Goal: Obtain resource: Download file/media

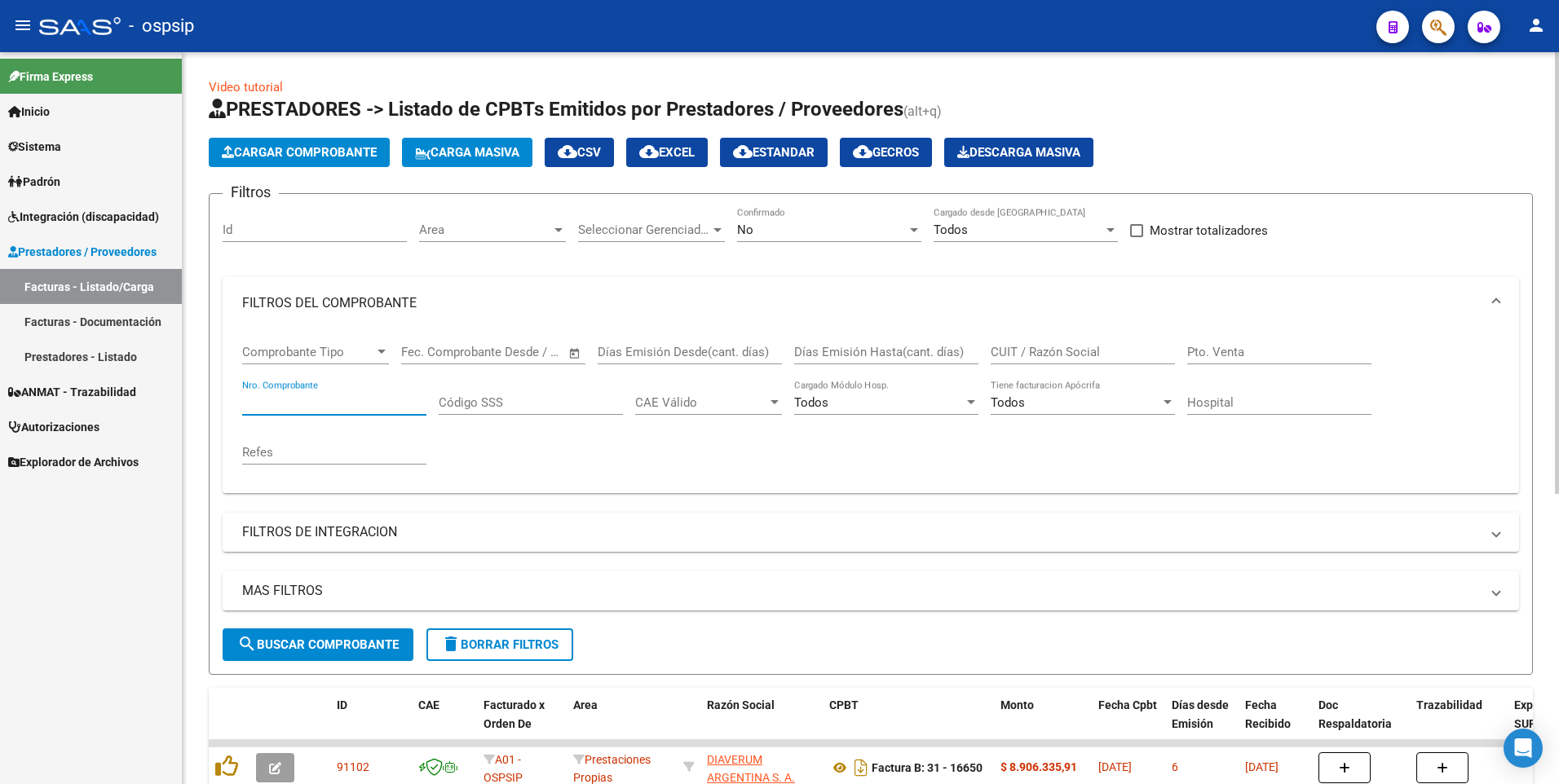
click at [392, 403] on input "Nro. Comprobante" at bounding box center [334, 402] width 184 height 14
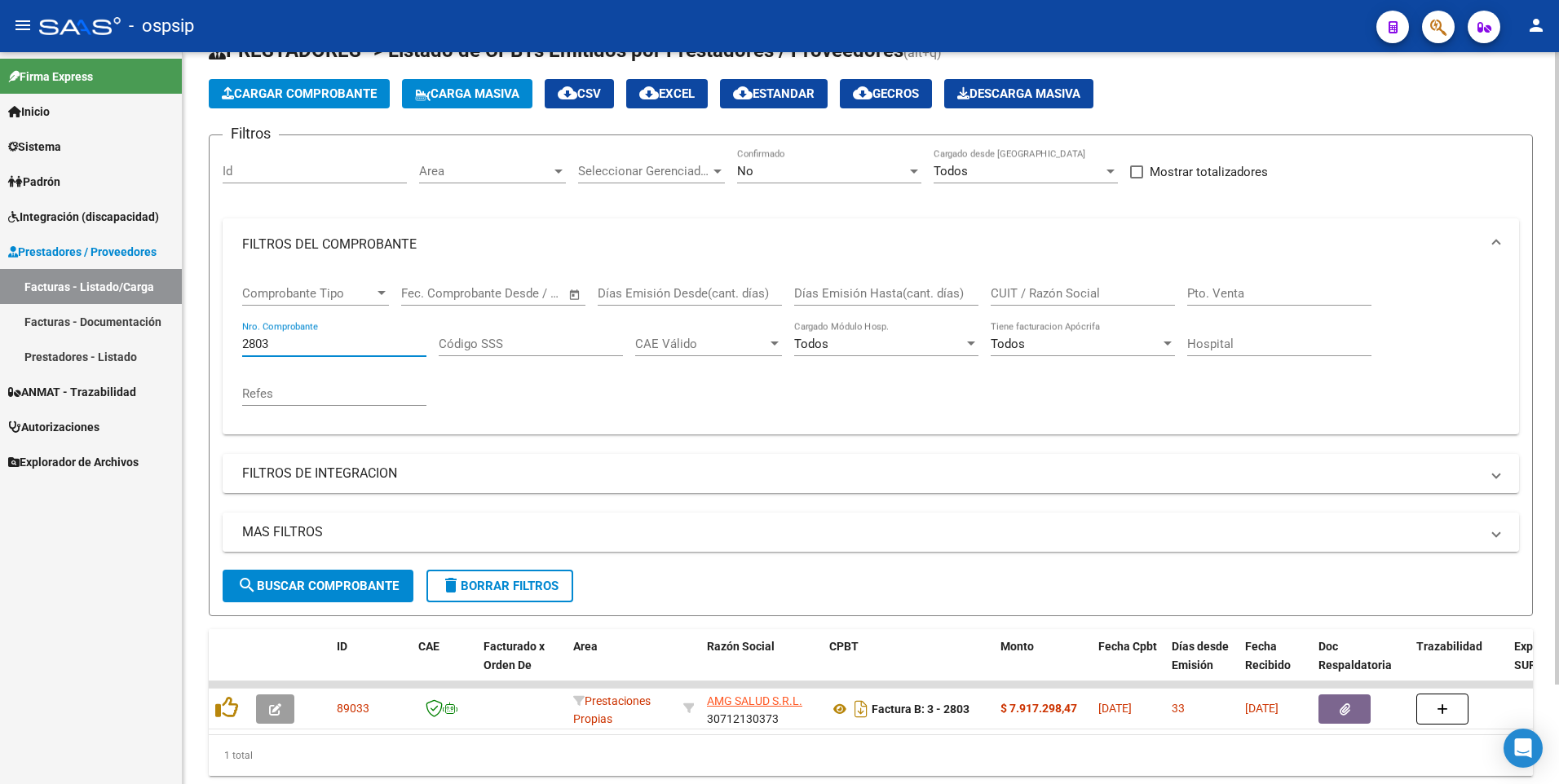
scroll to position [115, 0]
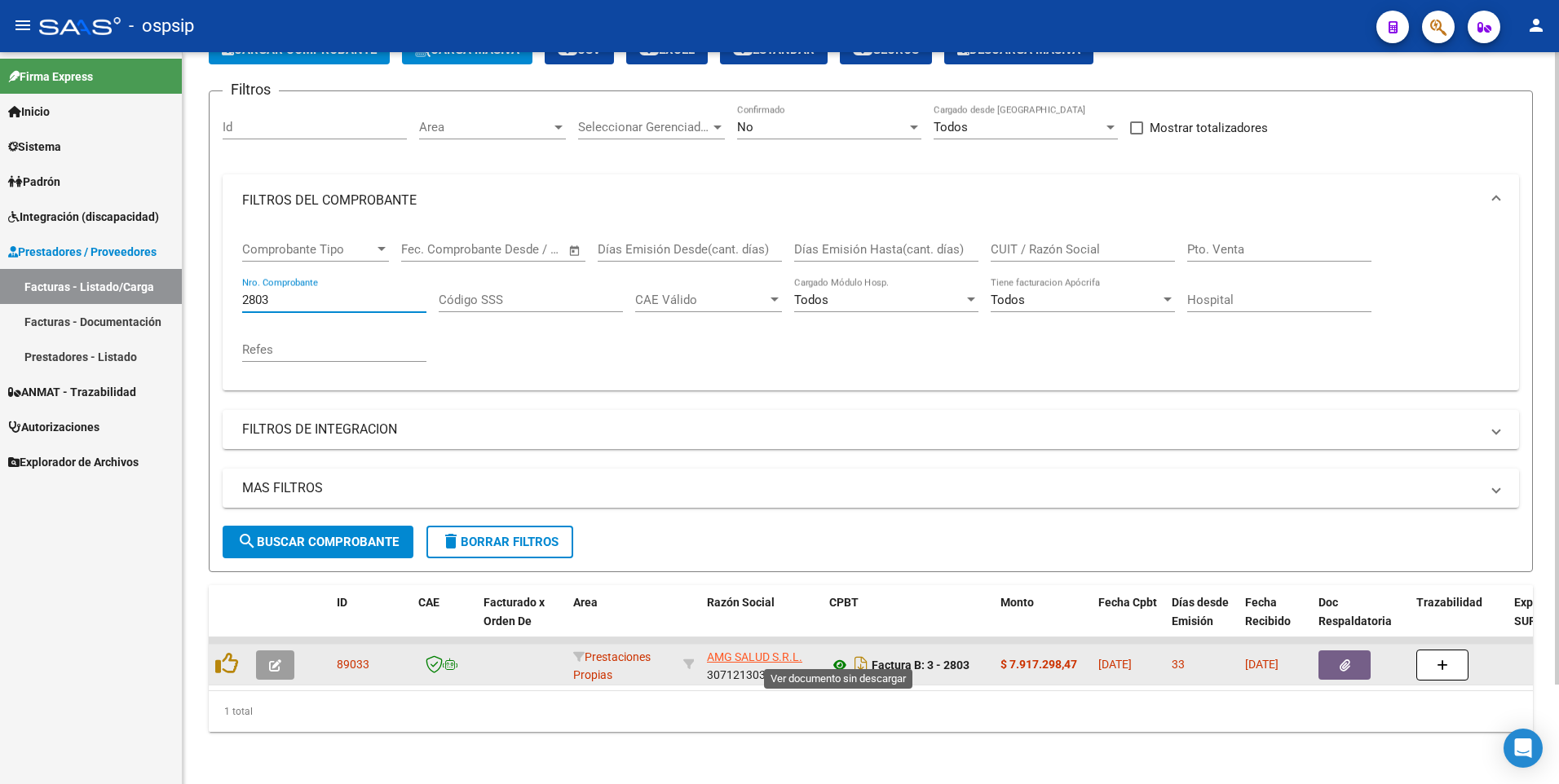
click at [835, 656] on icon at bounding box center [839, 665] width 21 height 20
click at [1348, 659] on icon "button" at bounding box center [1345, 666] width 11 height 13
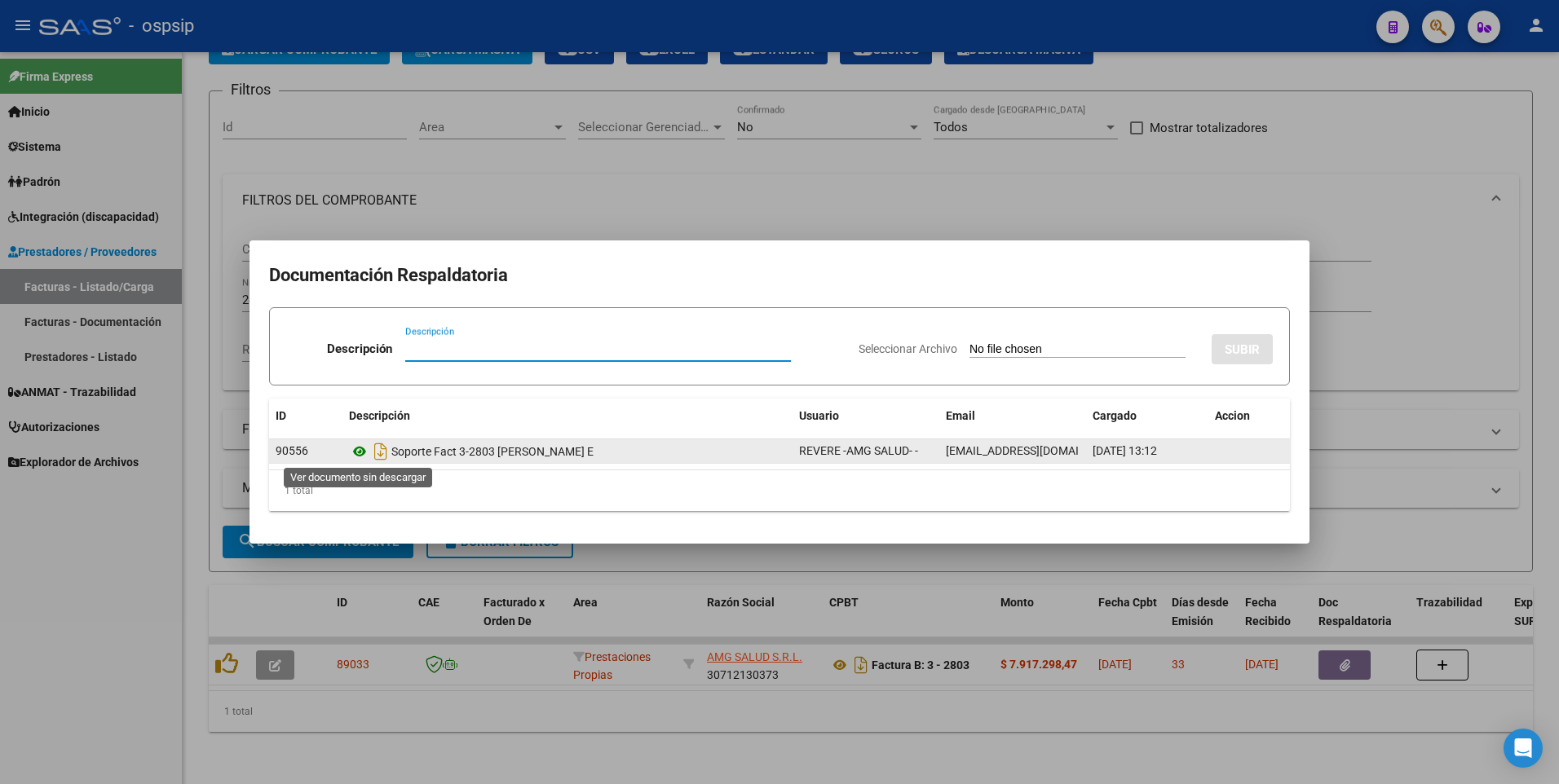
click at [355, 454] on icon at bounding box center [359, 452] width 21 height 20
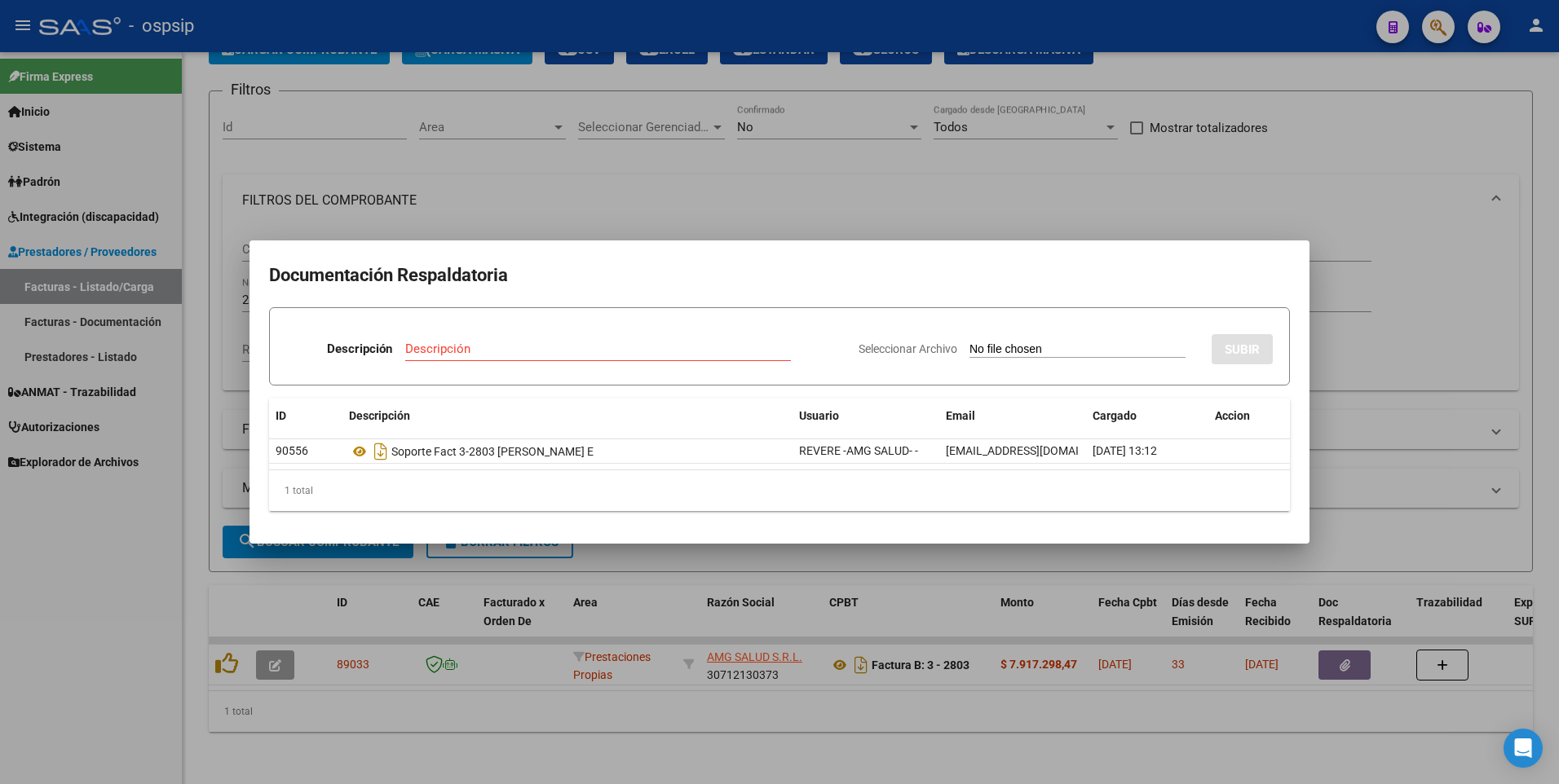
click at [102, 552] on div at bounding box center [780, 392] width 1559 height 784
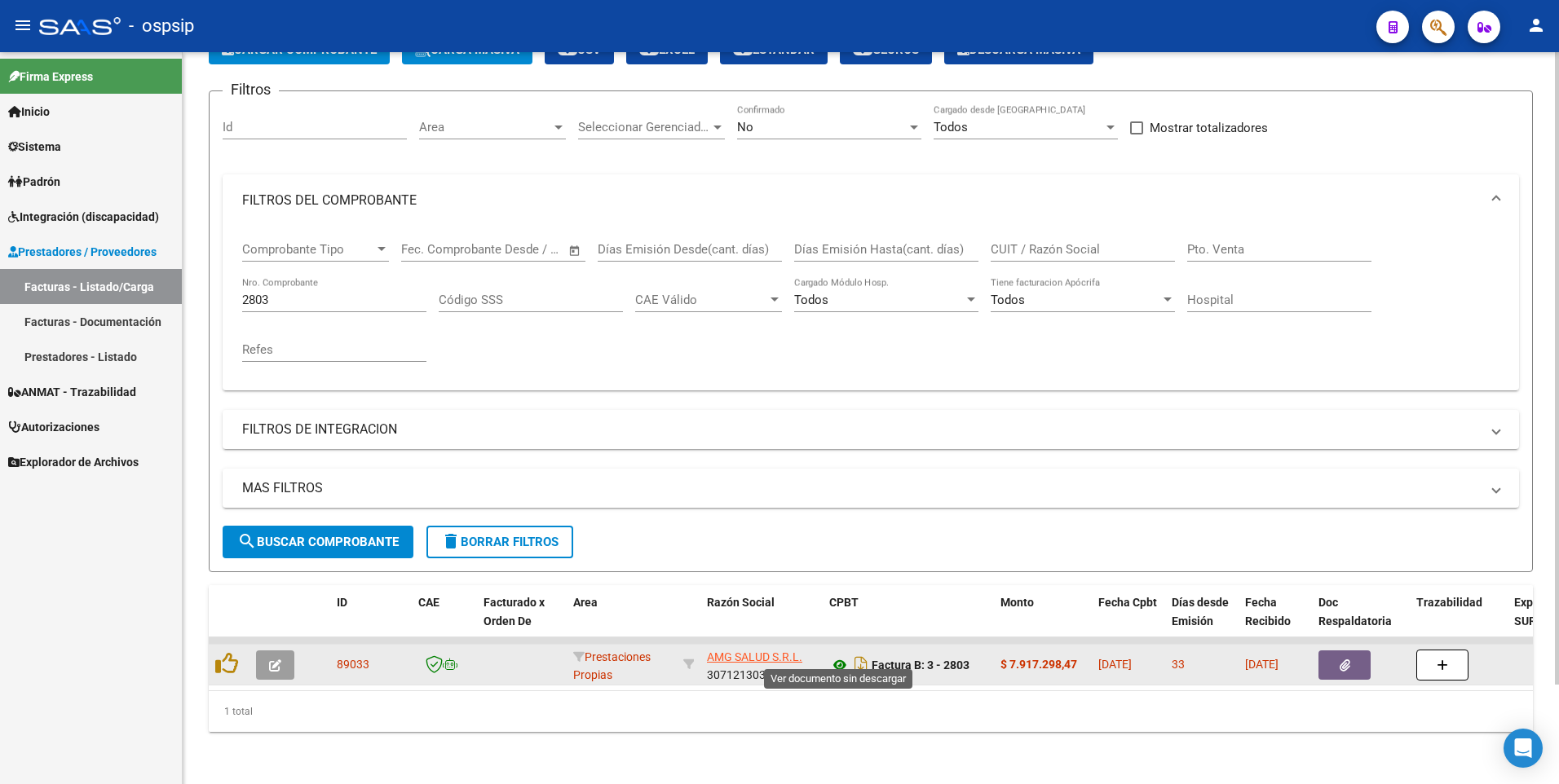
click at [842, 655] on icon at bounding box center [839, 665] width 21 height 20
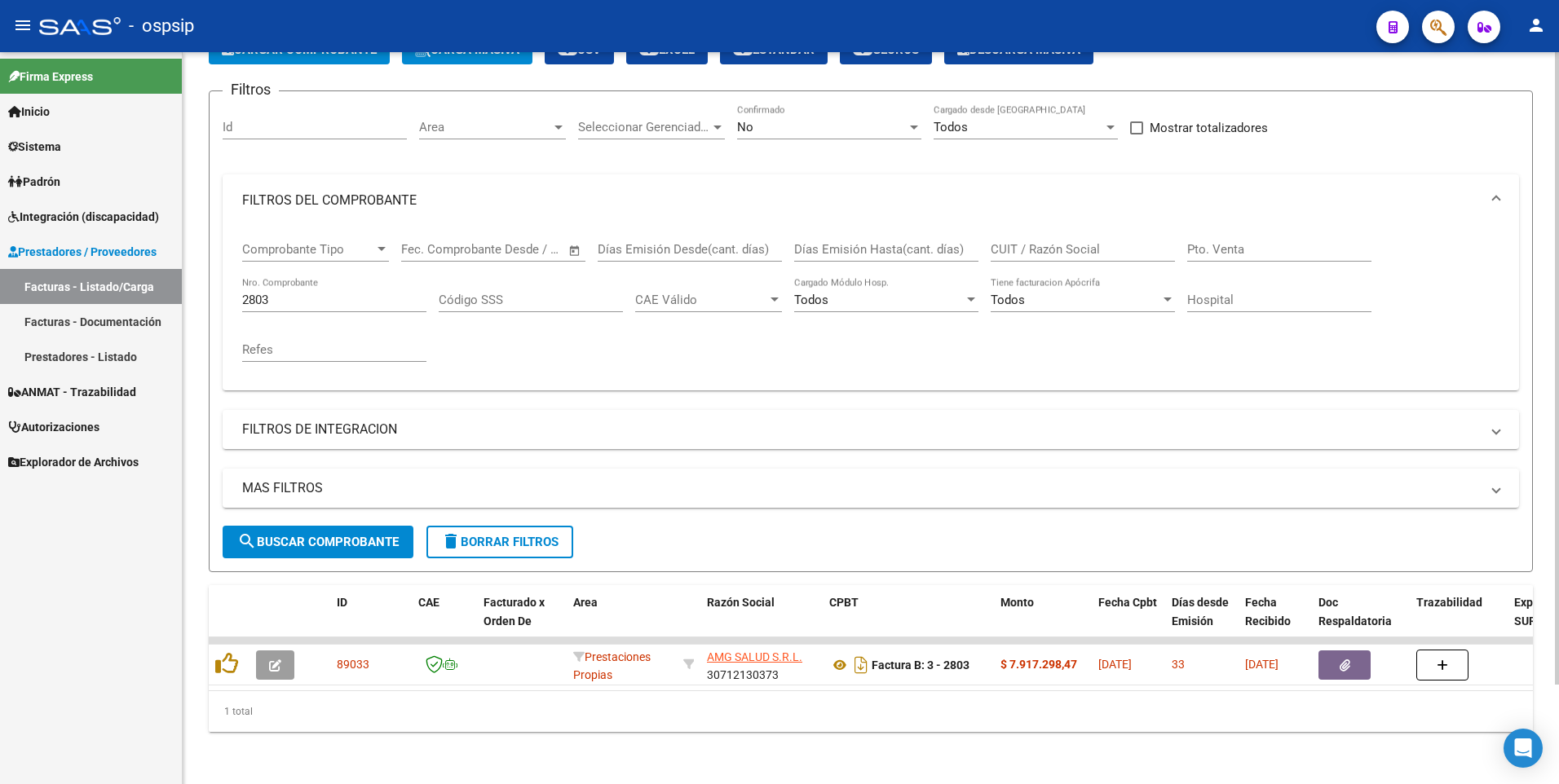
click at [330, 295] on div "2803 Nro. Comprobante" at bounding box center [334, 294] width 184 height 35
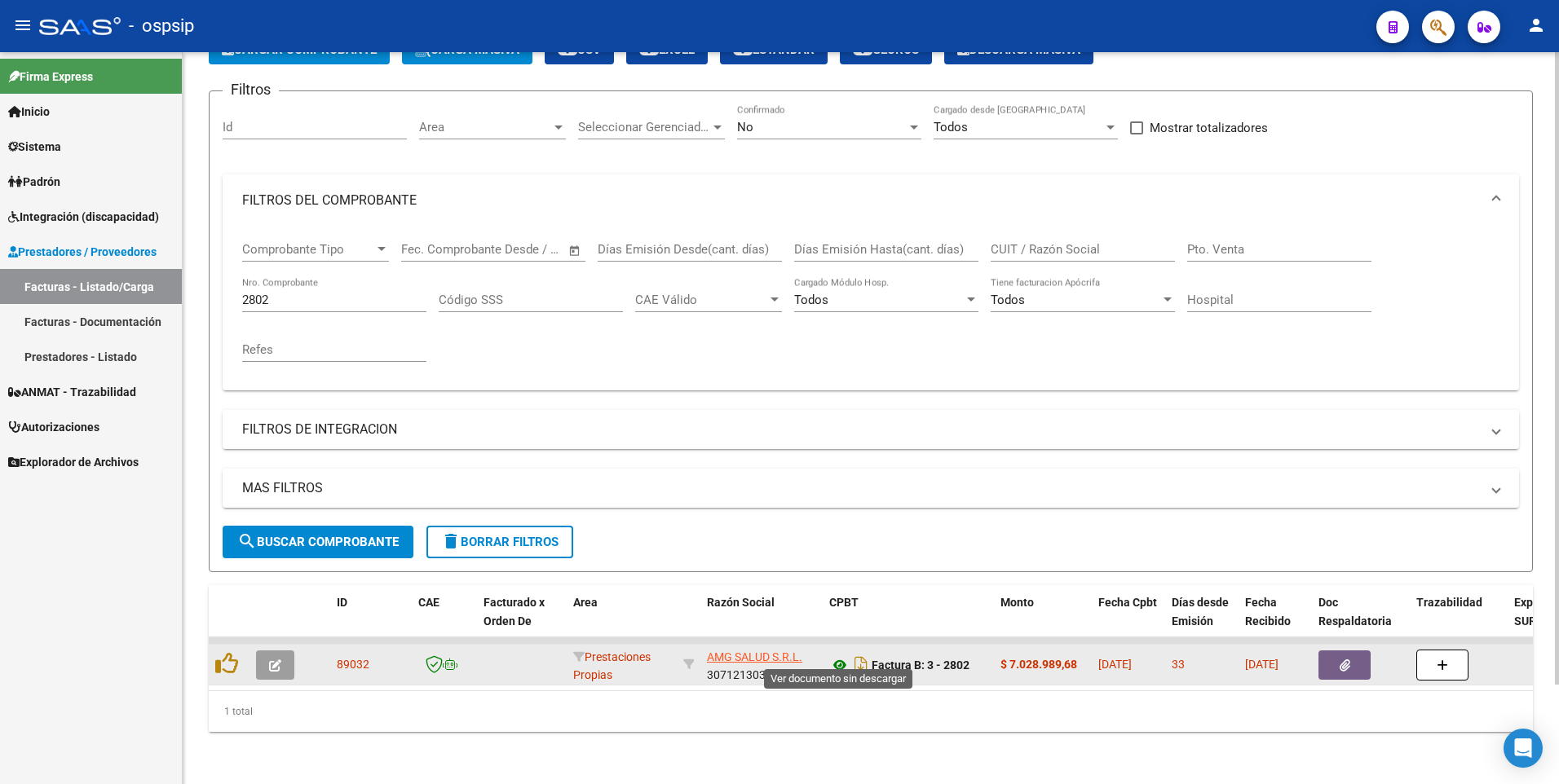
click at [842, 656] on icon at bounding box center [839, 665] width 21 height 20
click at [1331, 650] on button "button" at bounding box center [1344, 665] width 52 height 30
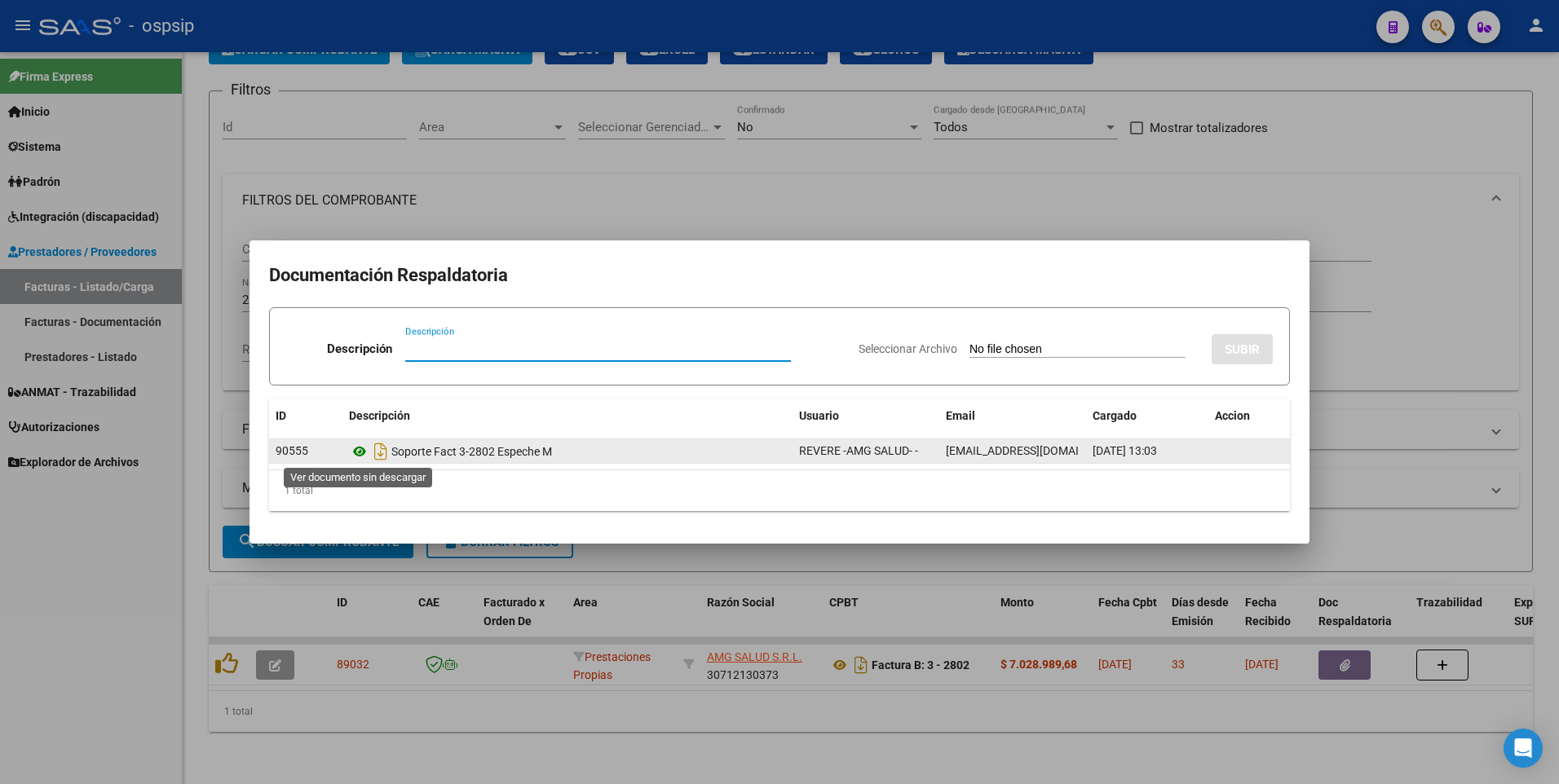
click at [359, 457] on icon at bounding box center [359, 452] width 21 height 20
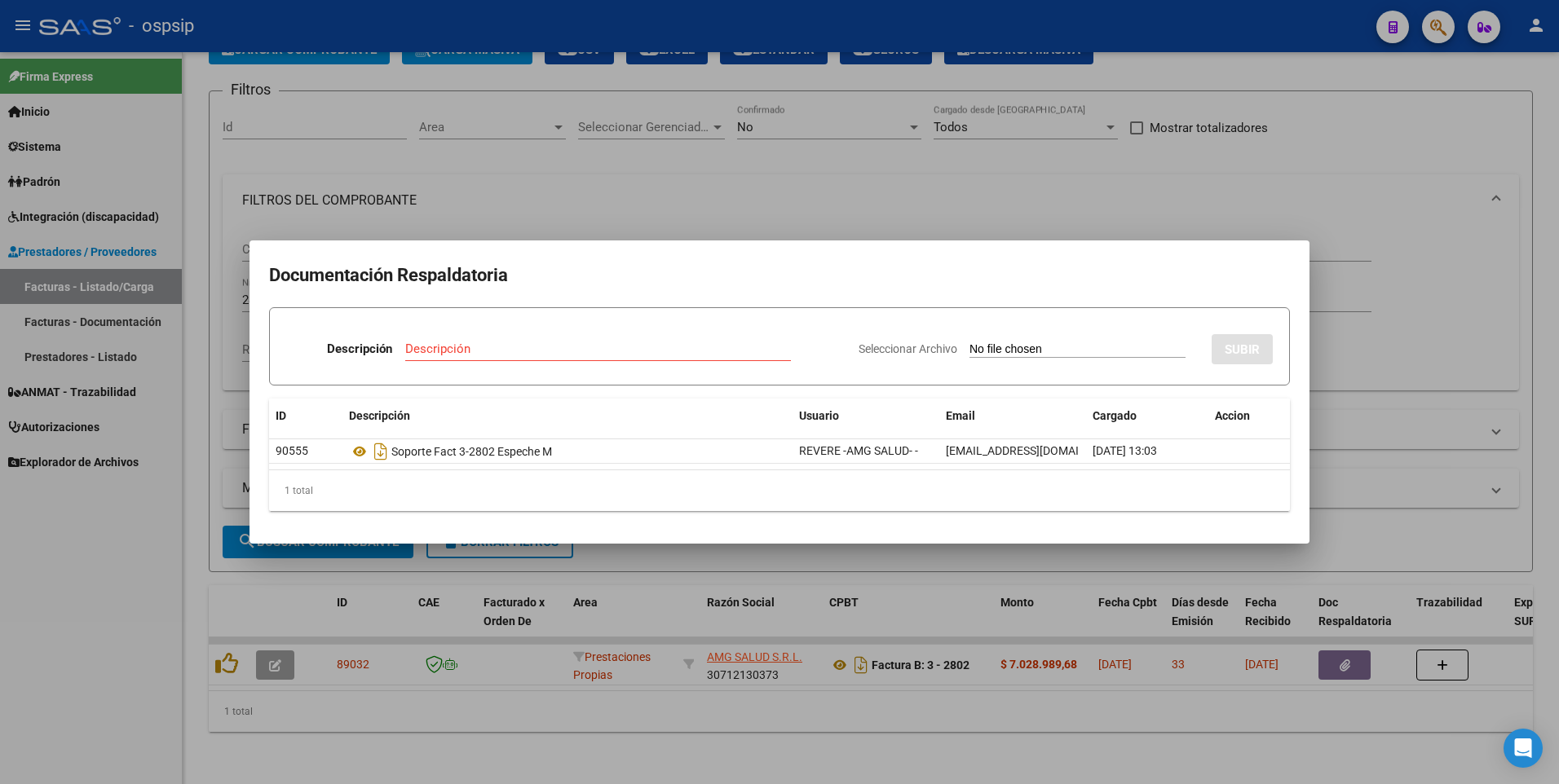
click at [88, 650] on div at bounding box center [780, 392] width 1559 height 784
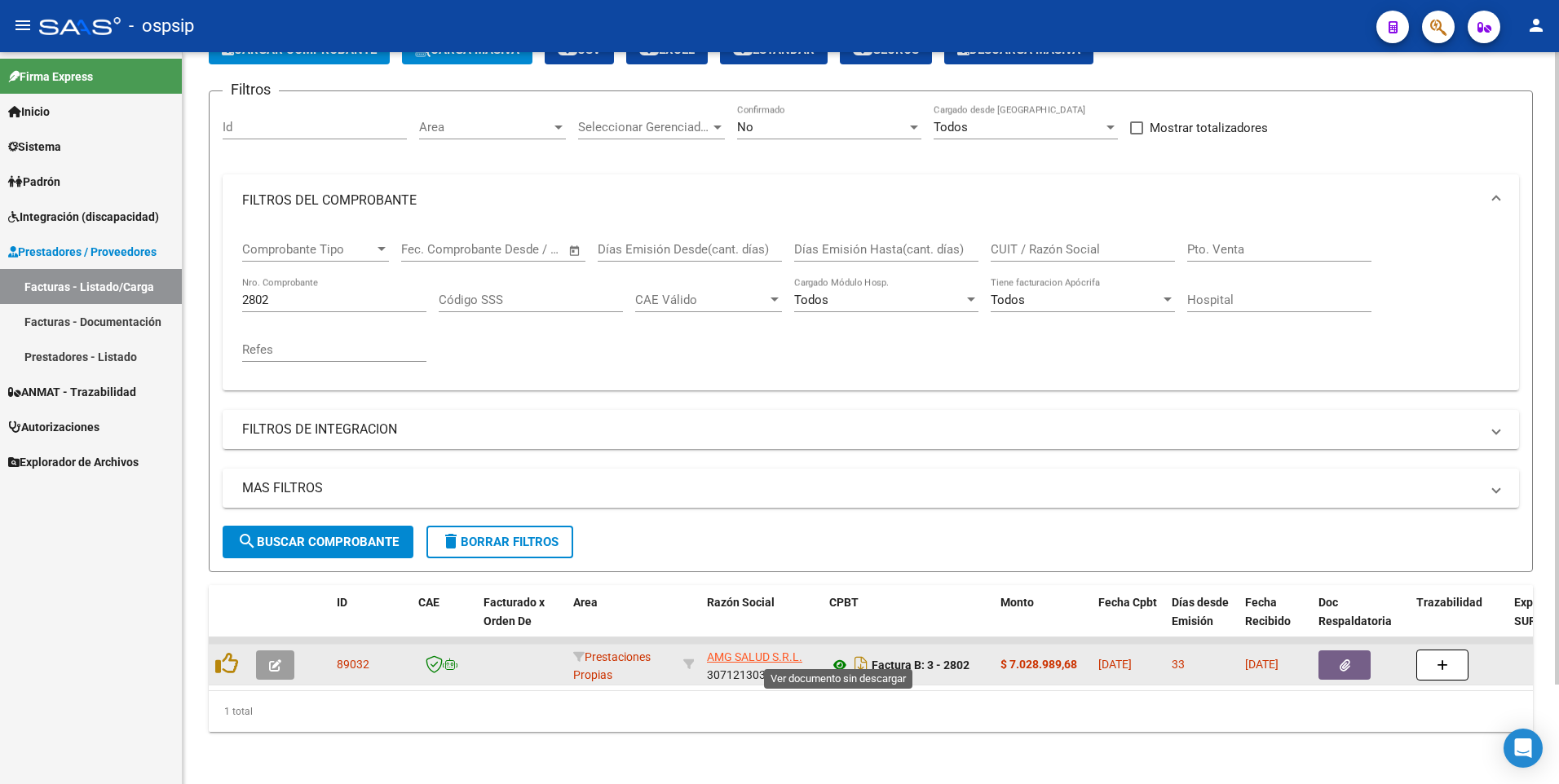
click at [840, 658] on icon at bounding box center [839, 665] width 21 height 20
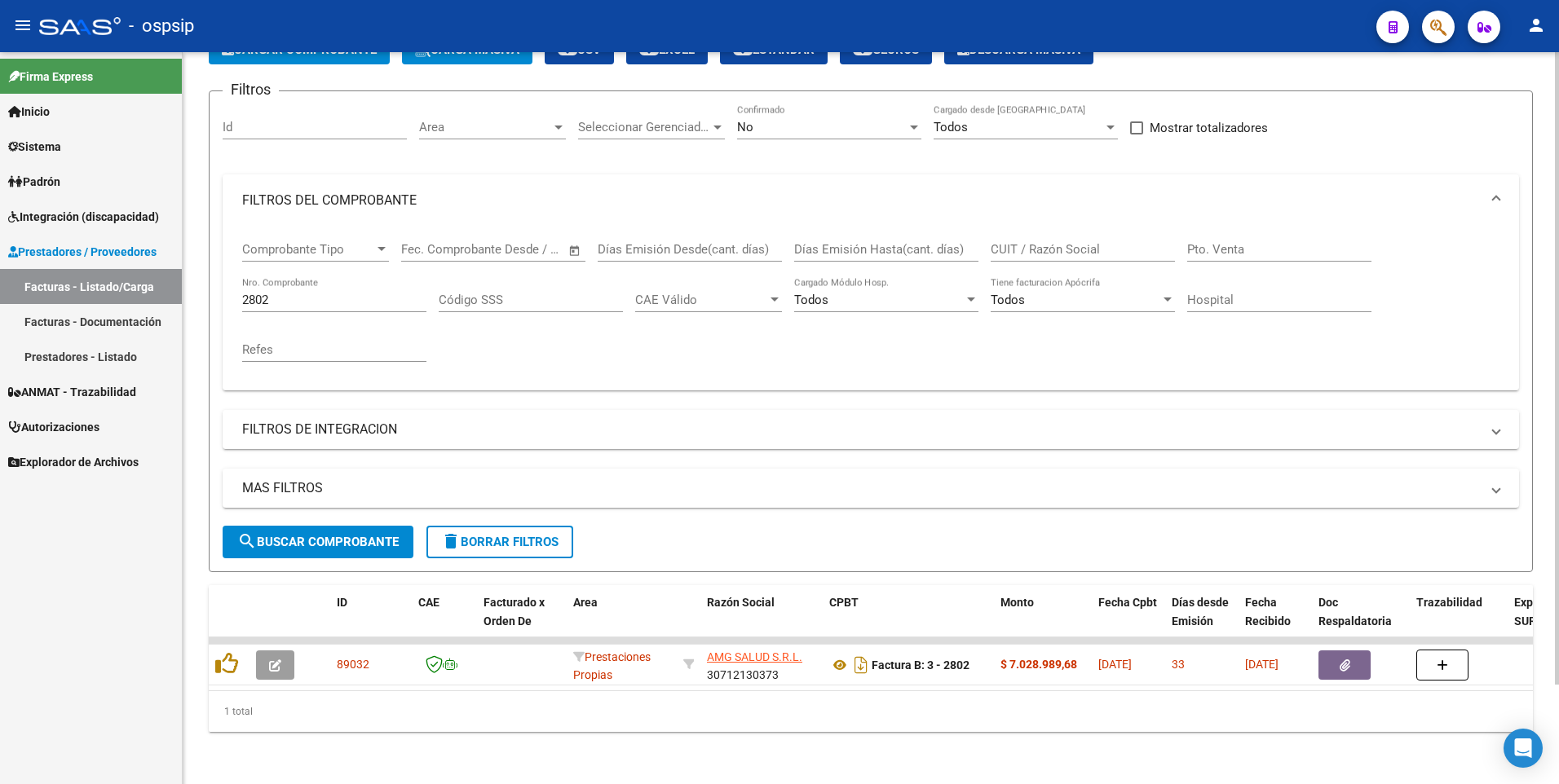
click at [296, 295] on div "2802 Nro. Comprobante" at bounding box center [334, 294] width 184 height 35
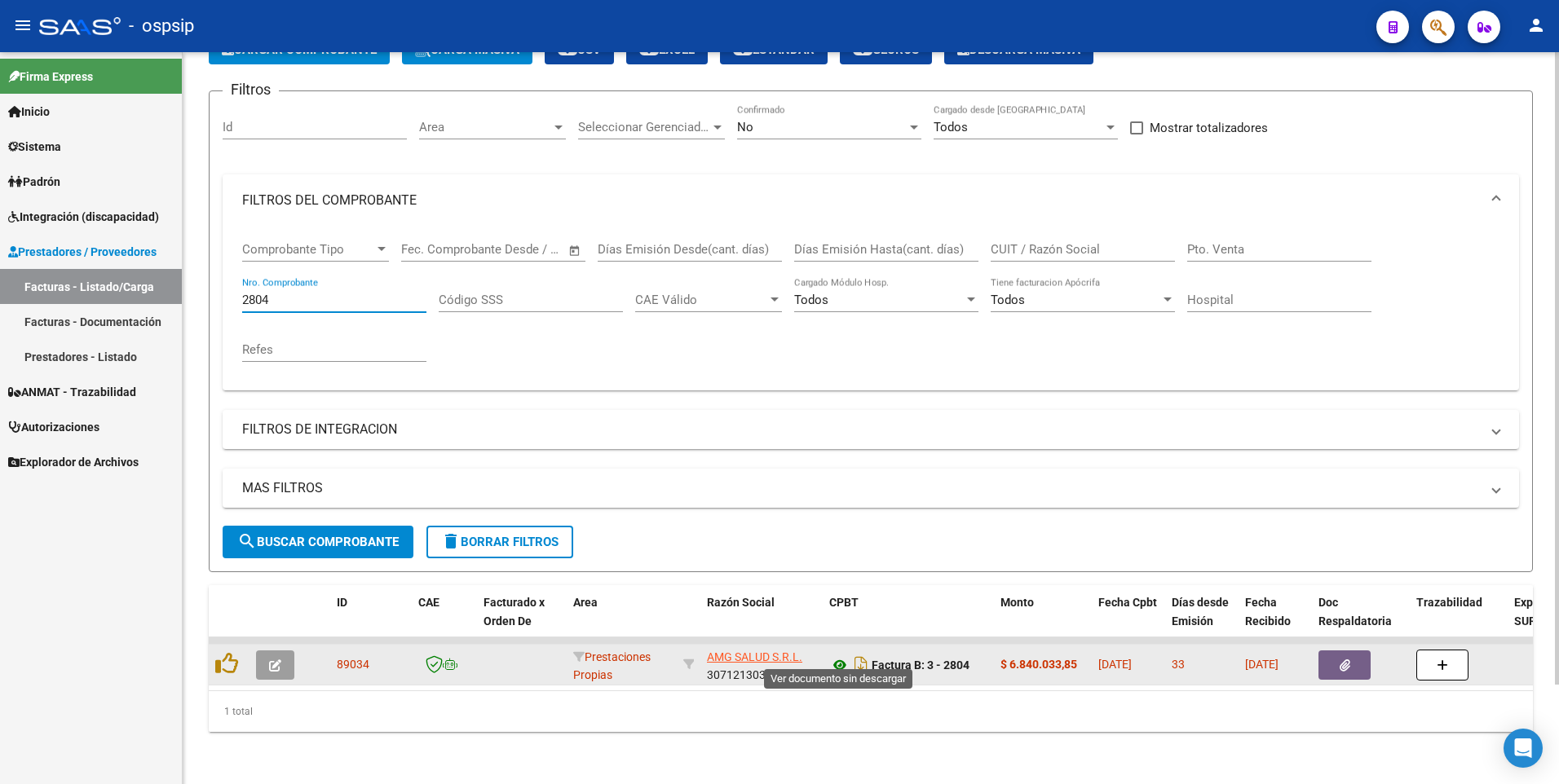
click at [839, 655] on icon at bounding box center [839, 665] width 21 height 20
click at [1346, 659] on icon "button" at bounding box center [1345, 666] width 11 height 13
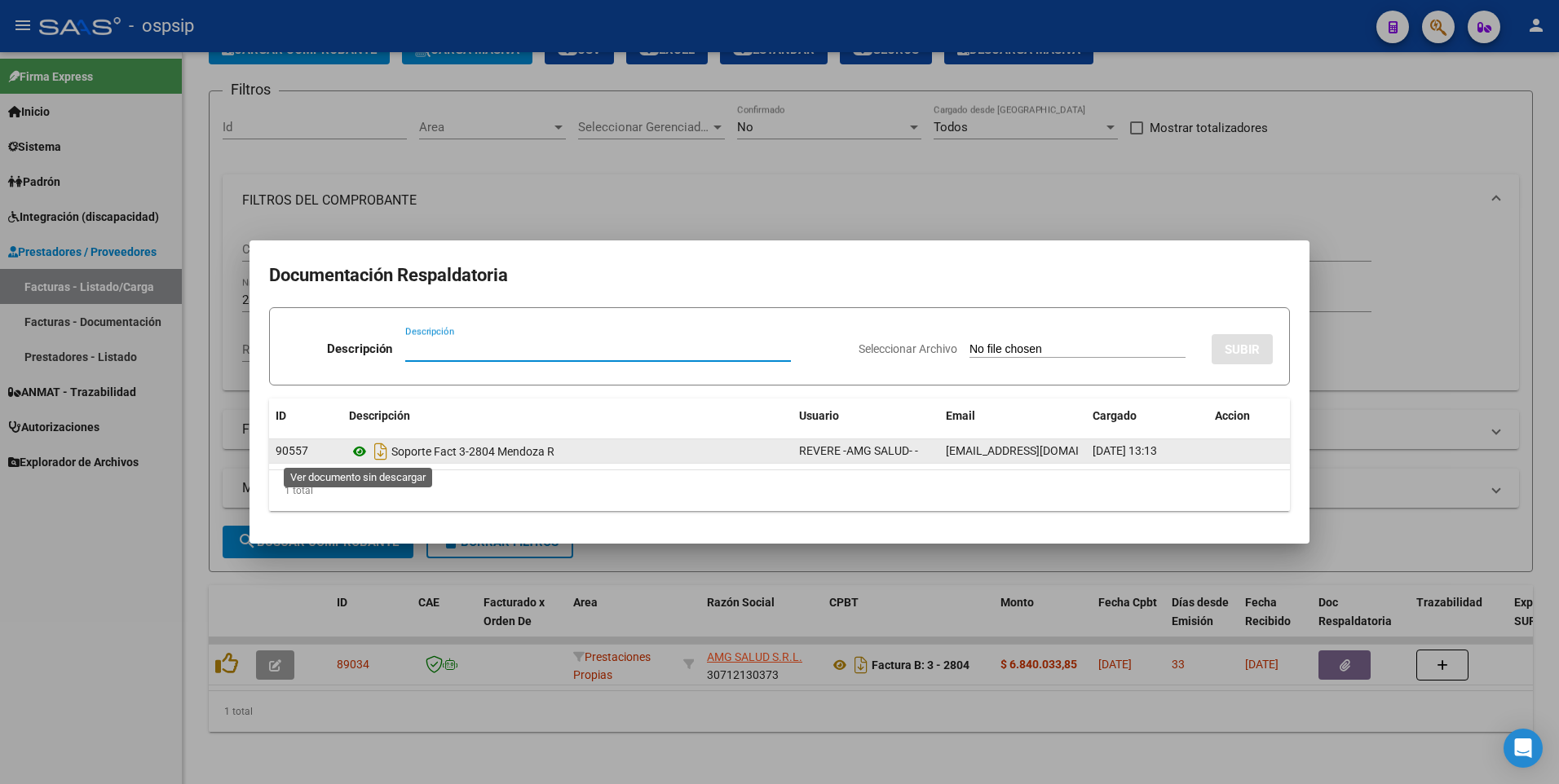
click at [351, 452] on icon at bounding box center [359, 452] width 21 height 20
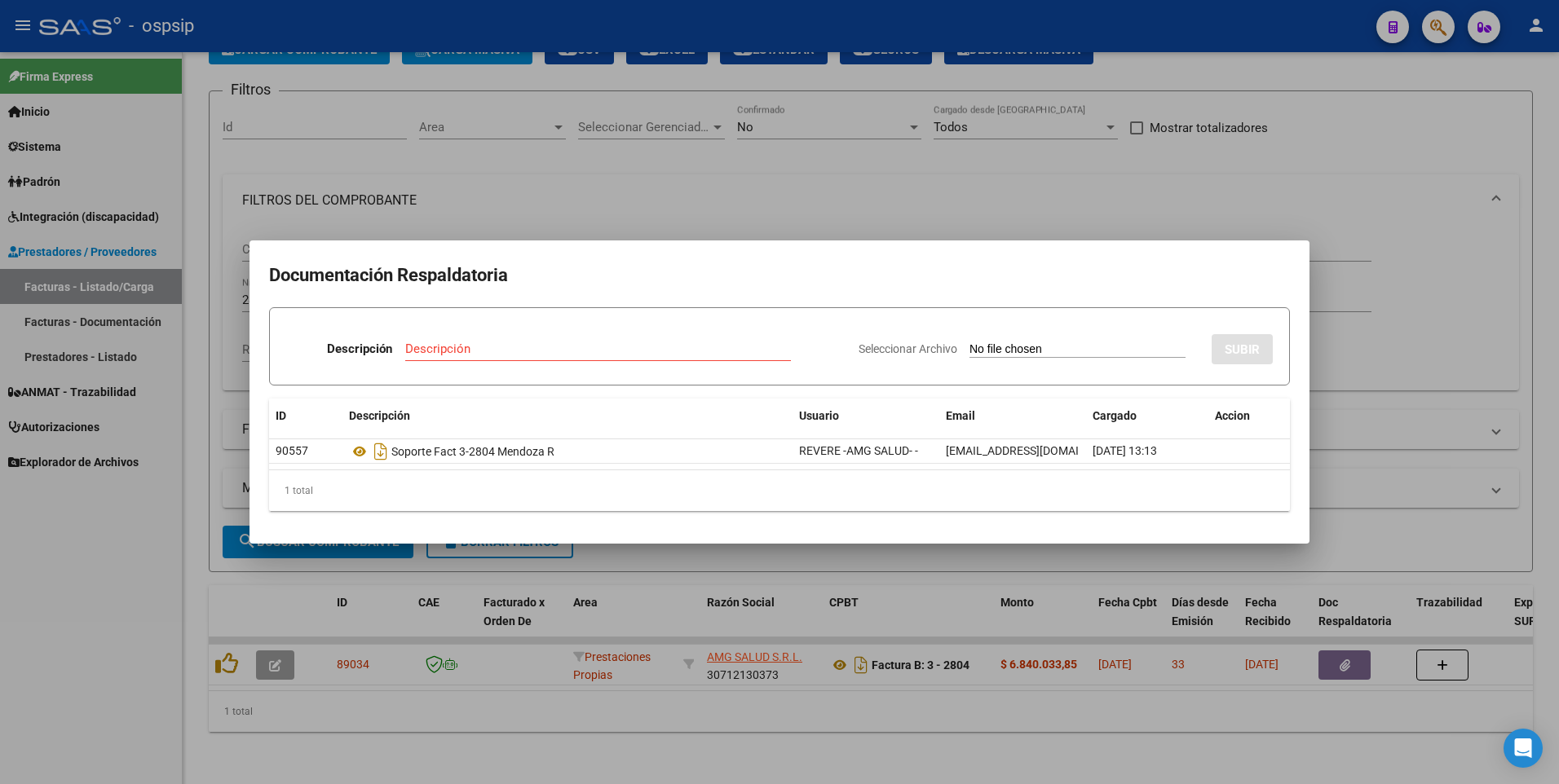
click at [126, 592] on div at bounding box center [780, 392] width 1559 height 784
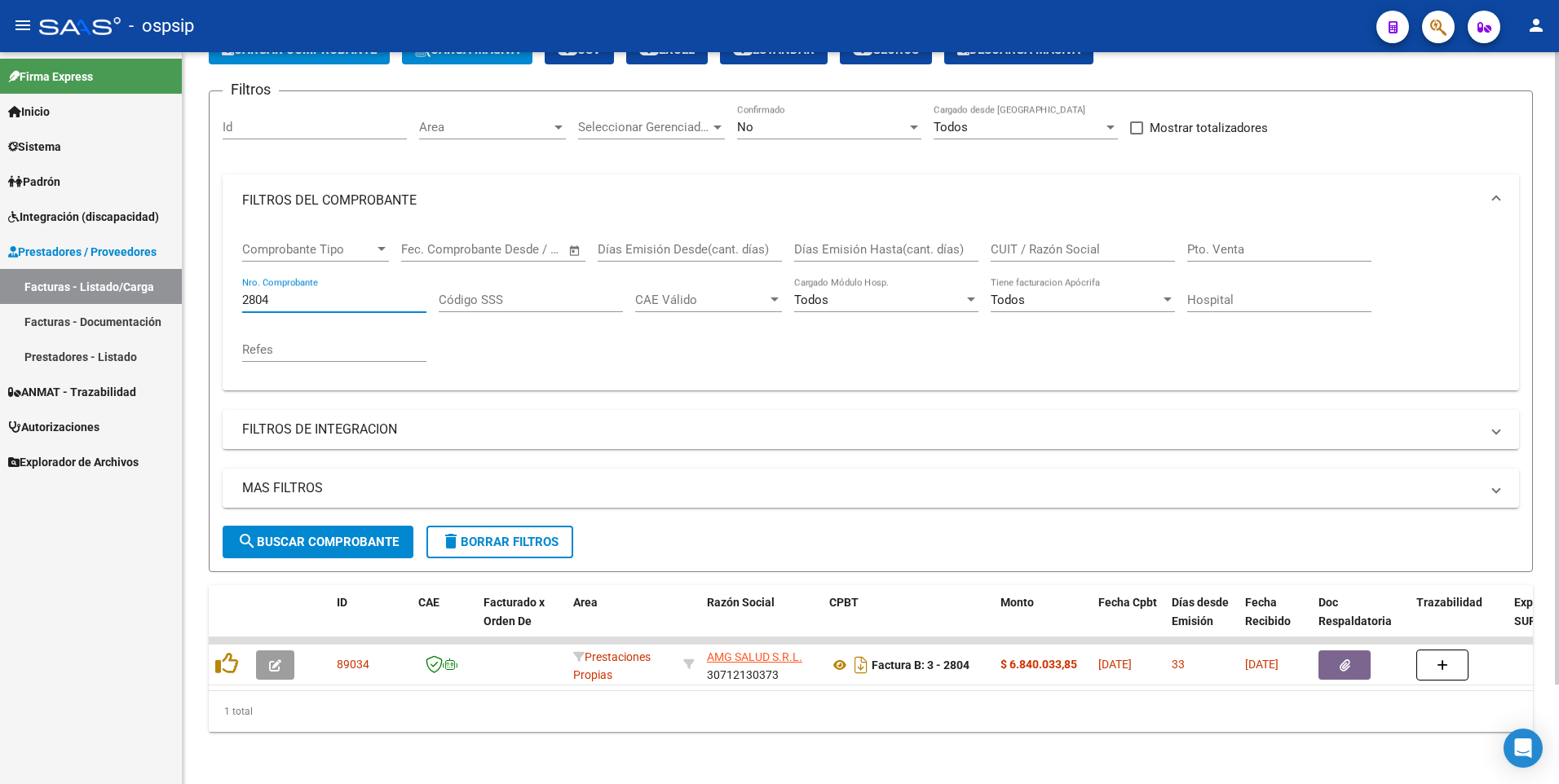
click at [291, 292] on input "2804" at bounding box center [334, 300] width 184 height 14
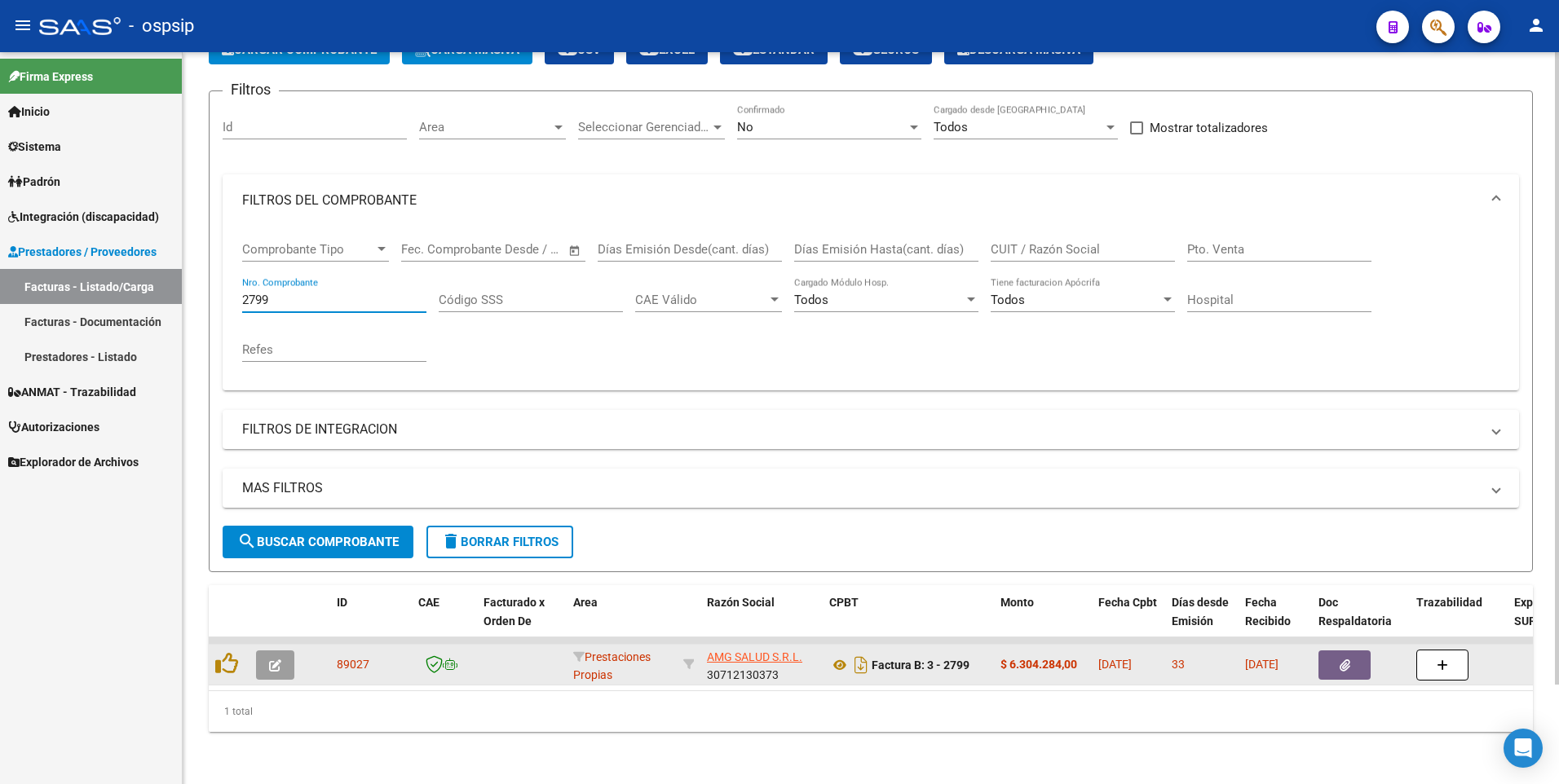
click at [1357, 653] on button "button" at bounding box center [1344, 665] width 52 height 30
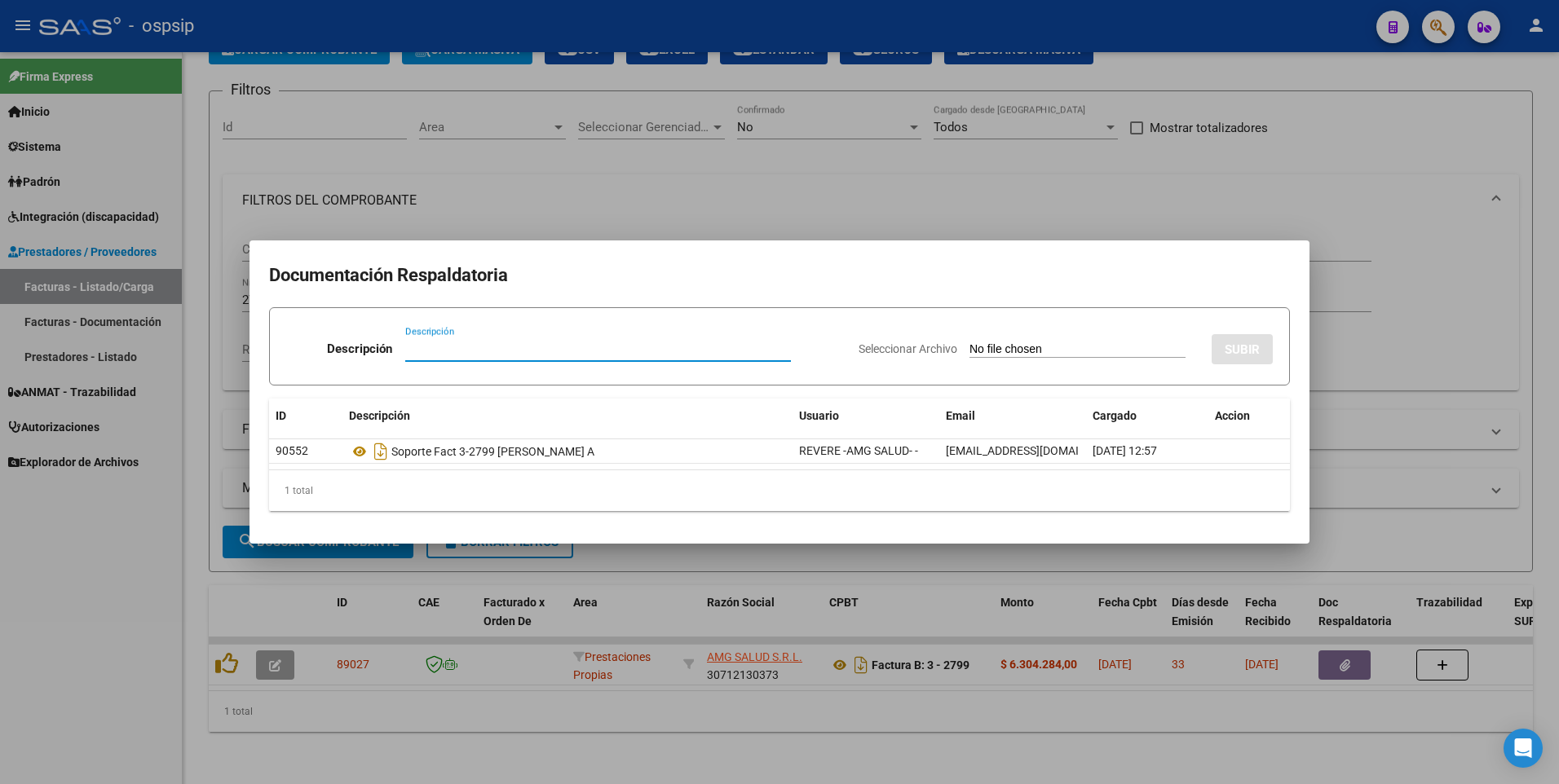
click at [102, 539] on div at bounding box center [780, 392] width 1559 height 784
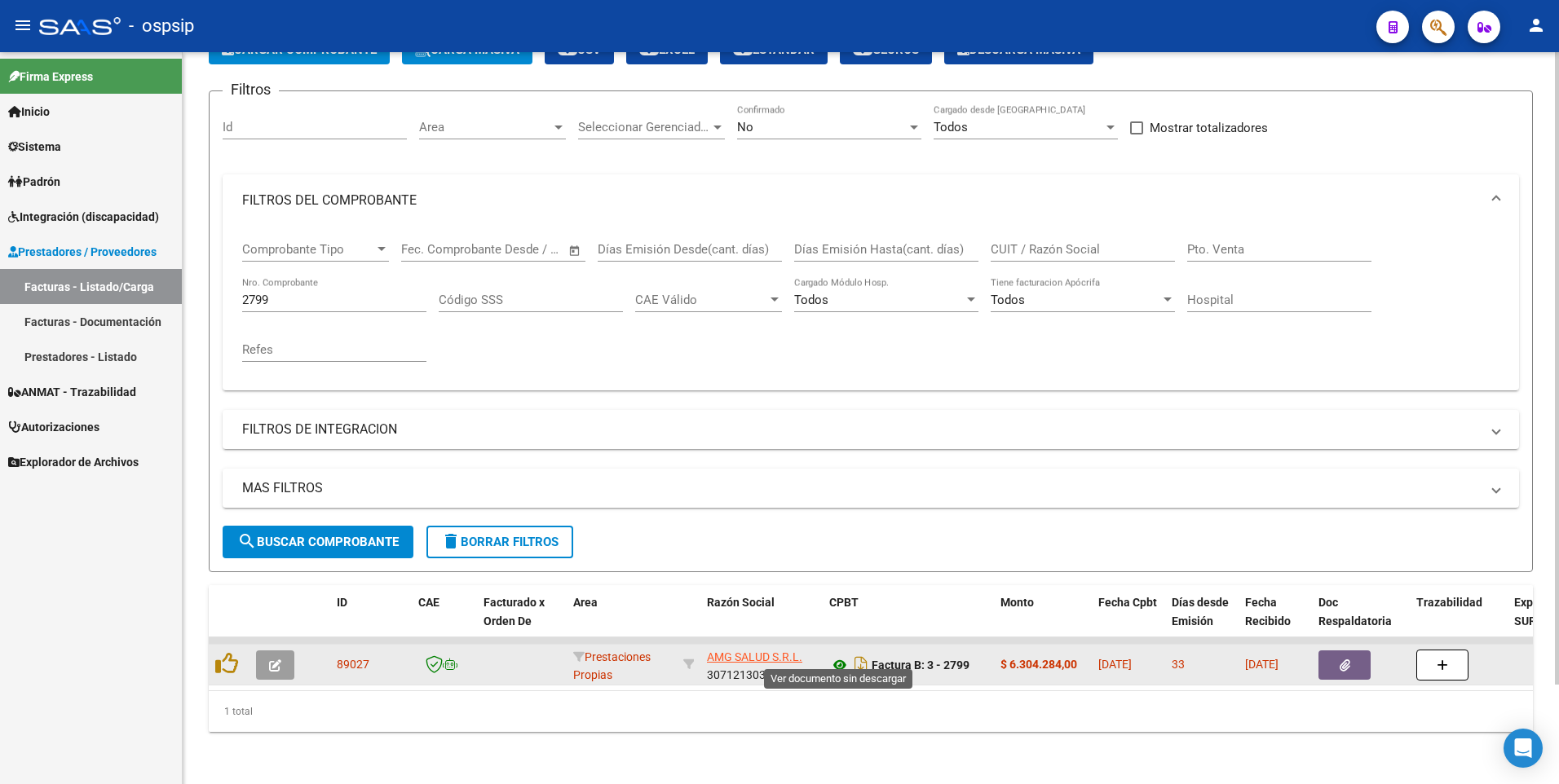
click at [842, 658] on icon at bounding box center [839, 665] width 21 height 20
click at [1333, 657] on button "button" at bounding box center [1344, 665] width 52 height 30
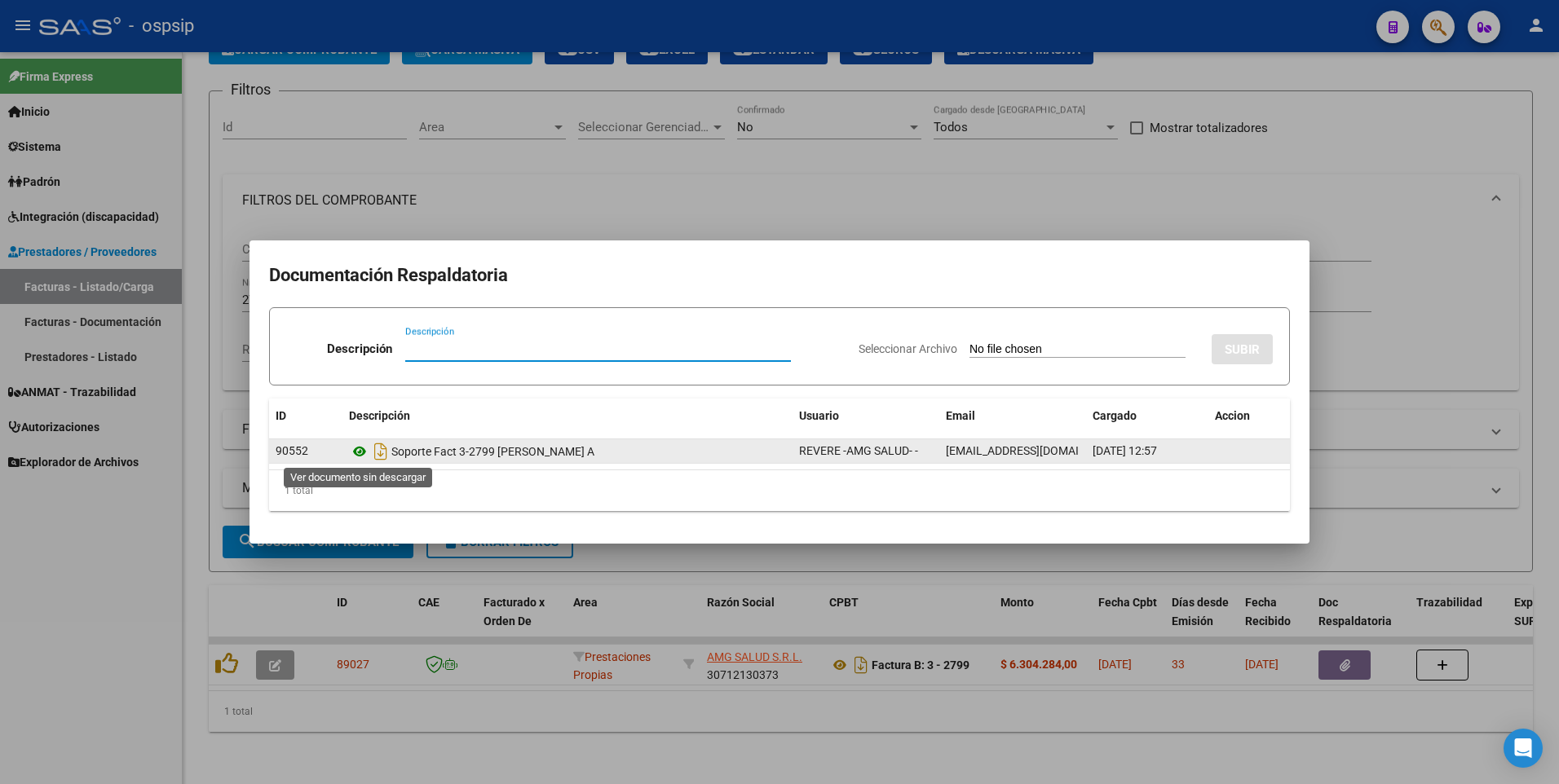
click at [359, 455] on icon at bounding box center [359, 452] width 21 height 20
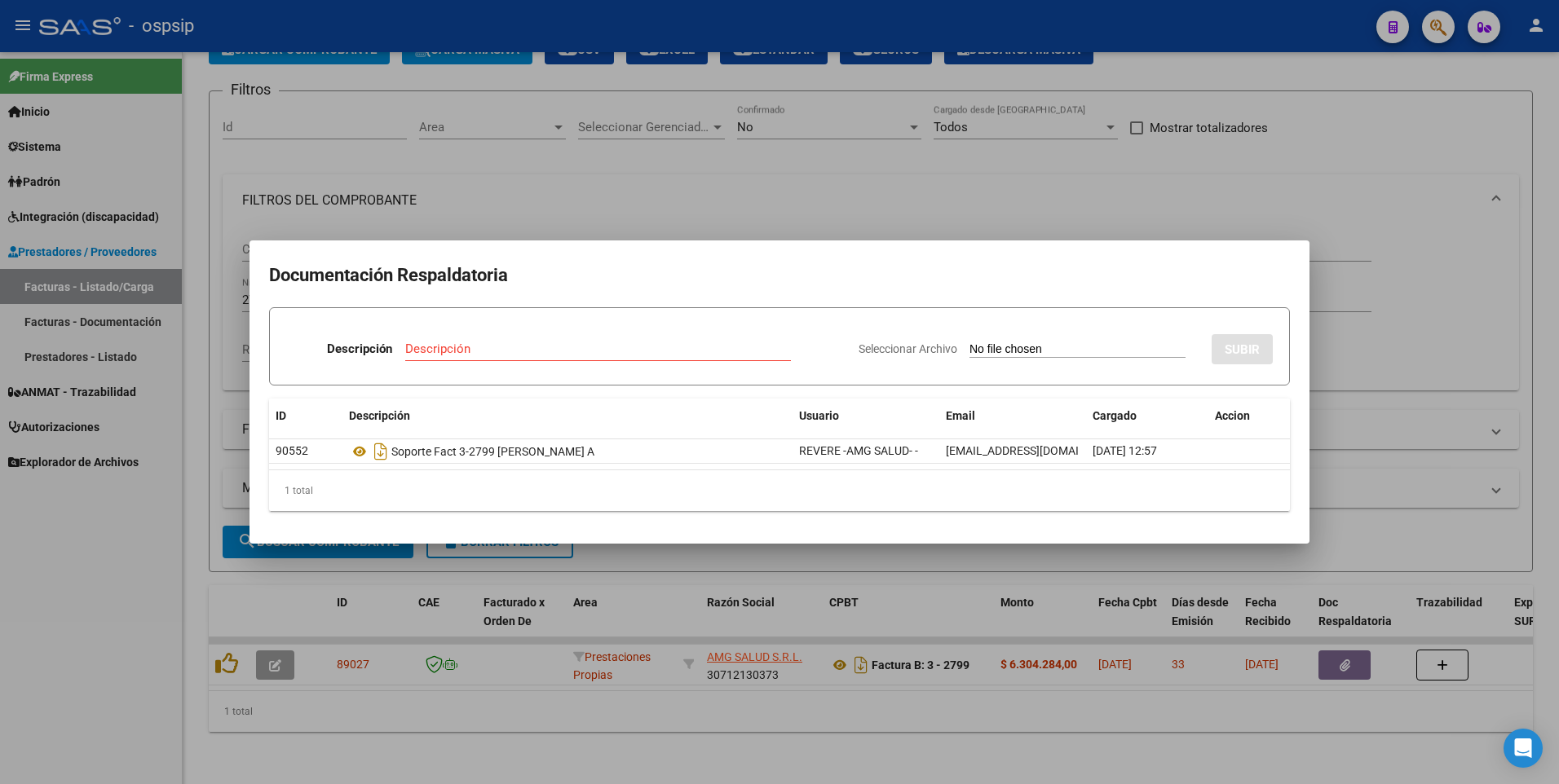
click at [87, 587] on div at bounding box center [780, 392] width 1559 height 784
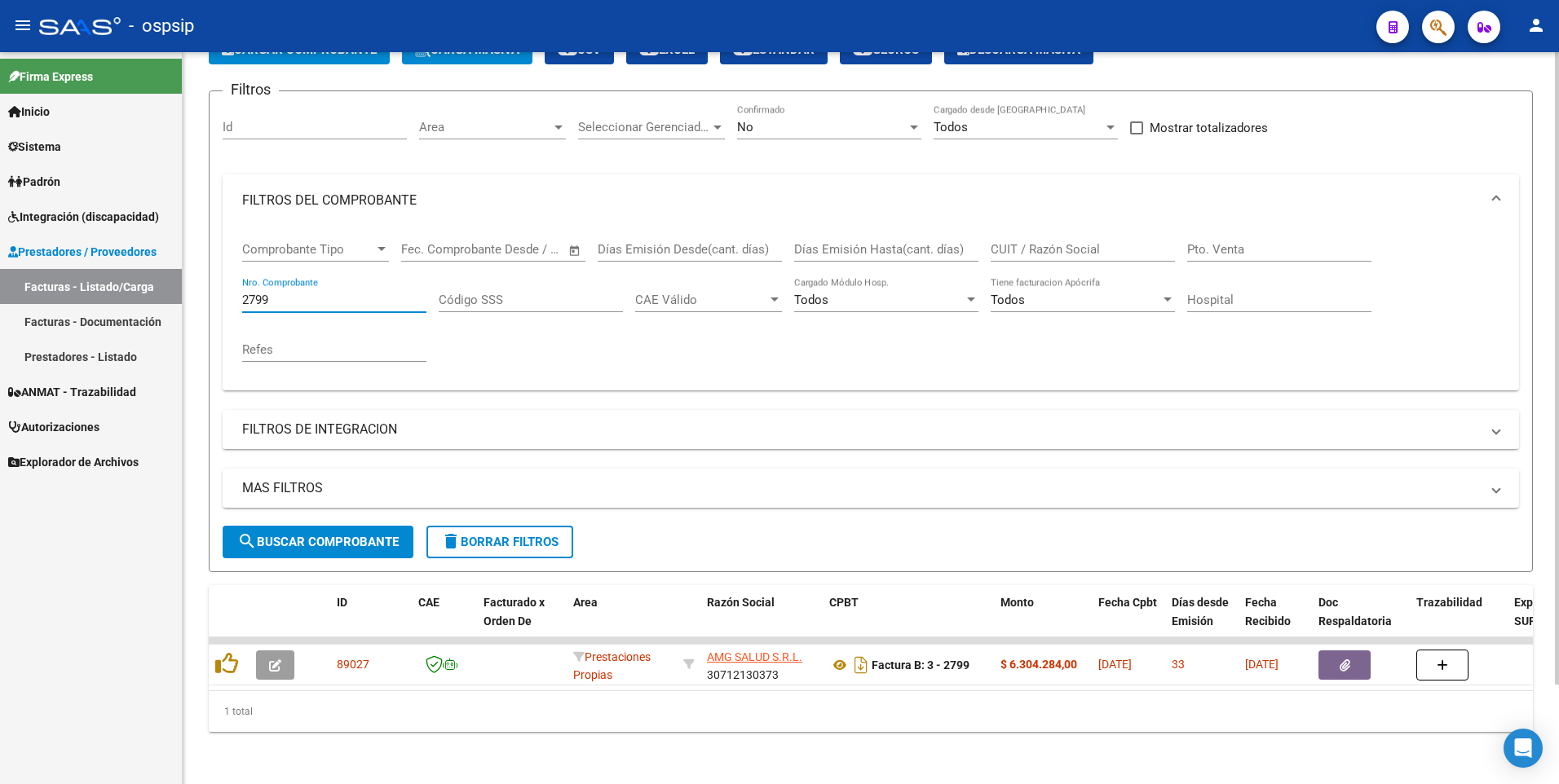
click at [289, 292] on input "2799" at bounding box center [334, 300] width 184 height 14
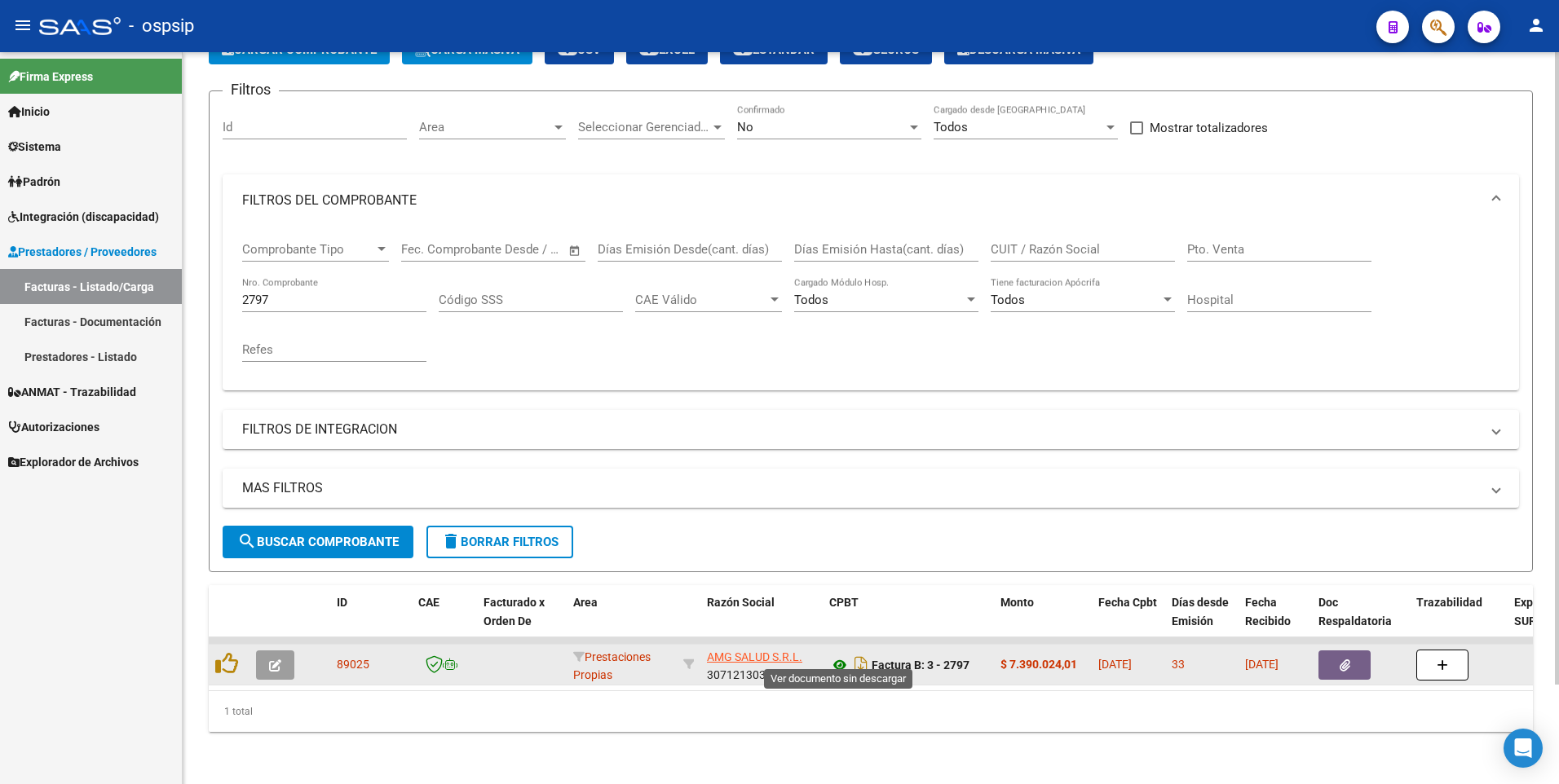
click at [834, 655] on icon at bounding box center [839, 665] width 21 height 20
click at [1343, 659] on icon "button" at bounding box center [1345, 666] width 11 height 13
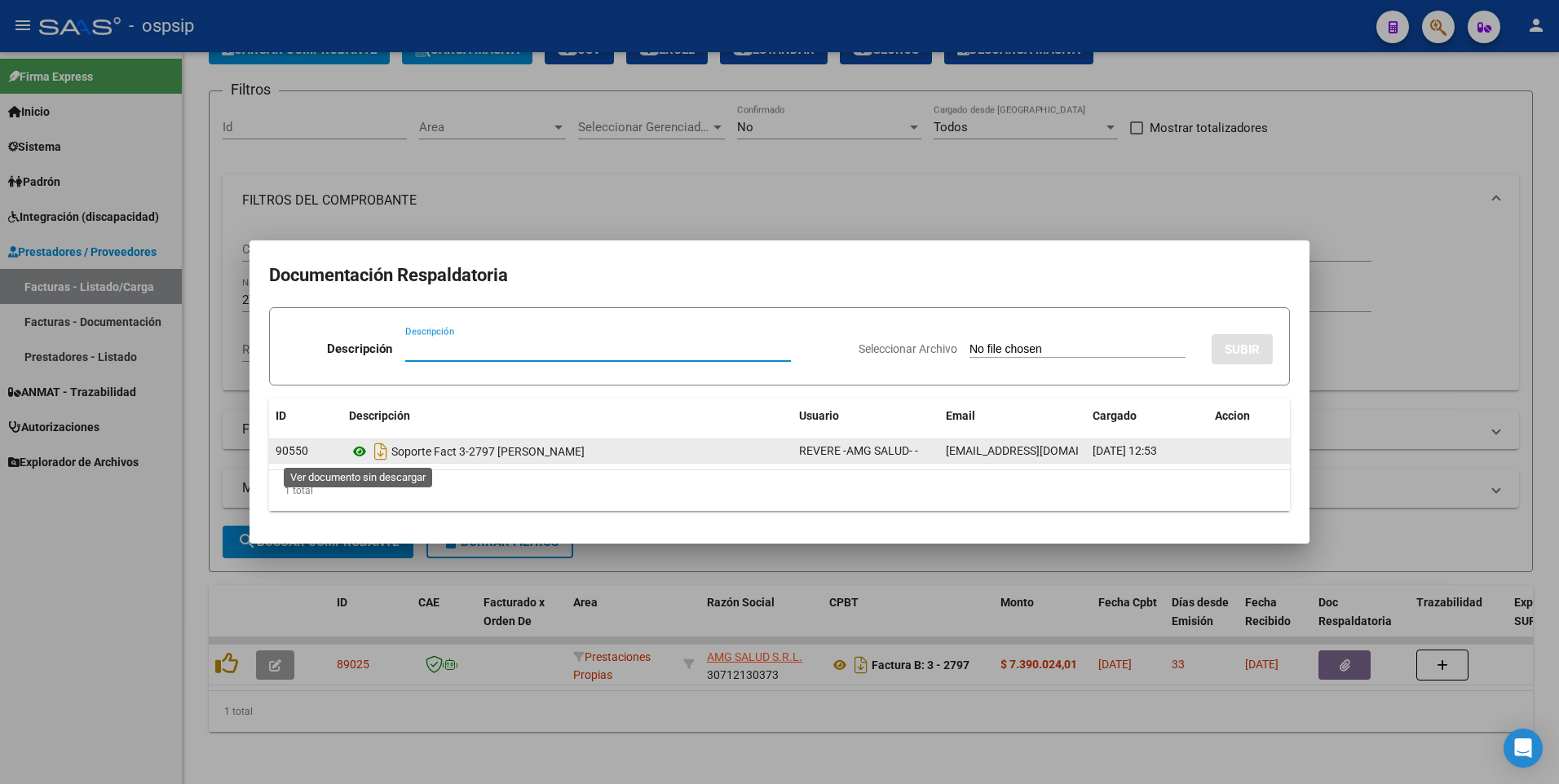
click at [357, 451] on icon at bounding box center [359, 452] width 21 height 20
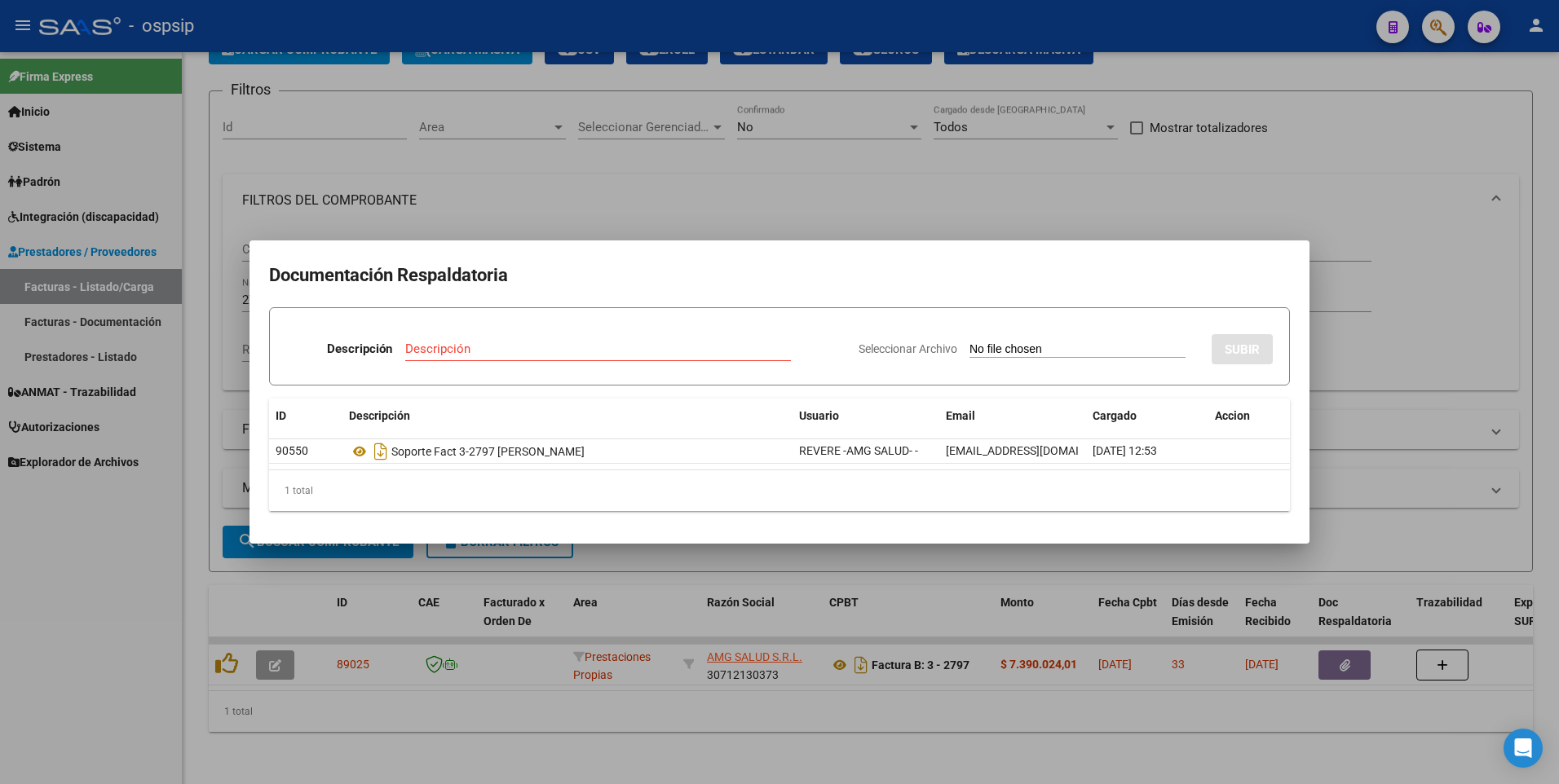
click at [1361, 139] on div at bounding box center [780, 392] width 1559 height 784
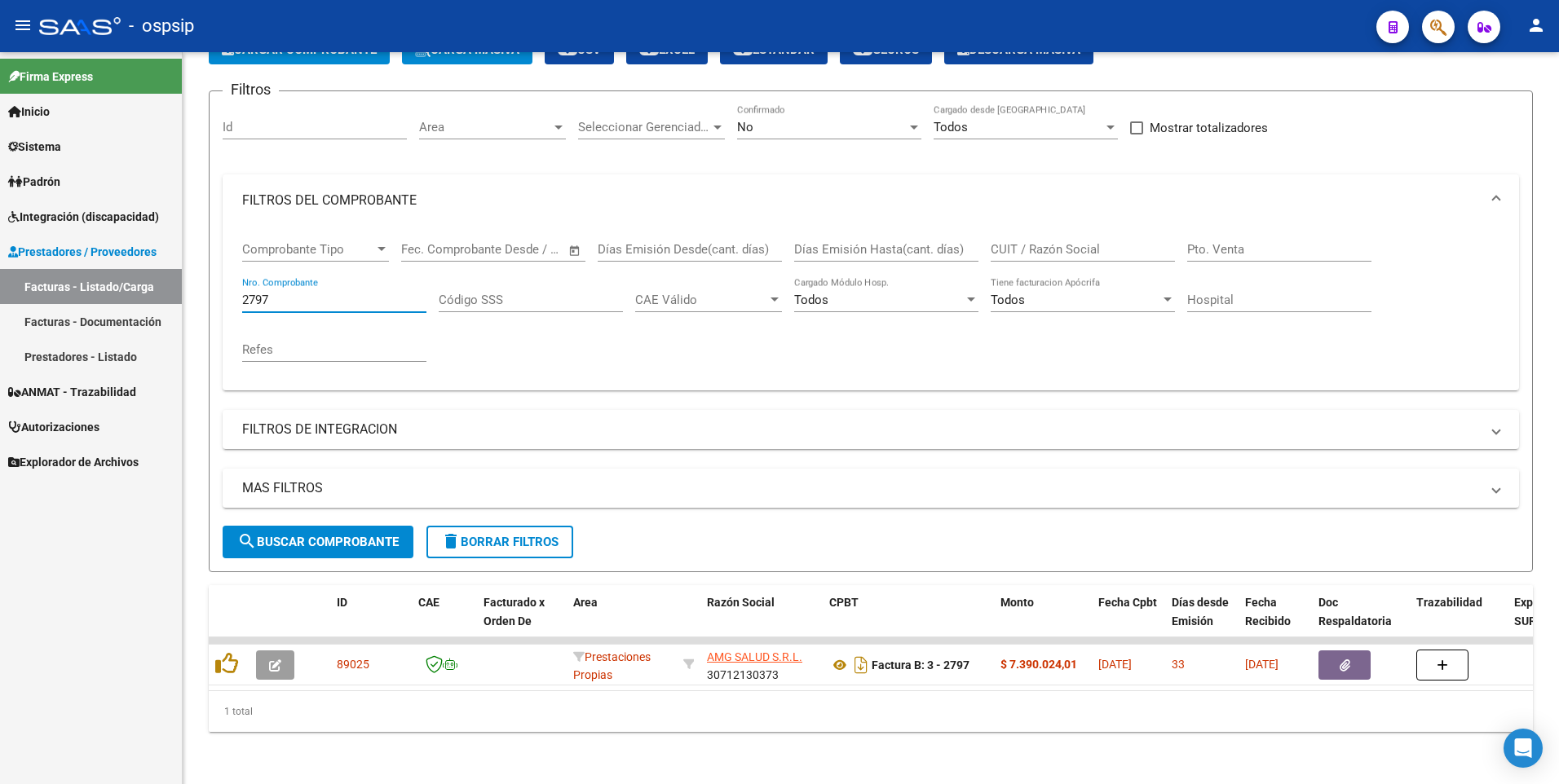
drag, startPoint x: 301, startPoint y: 291, endPoint x: 47, endPoint y: 325, distance: 256.3
click at [47, 325] on mat-sidenav-container "Firma Express Inicio Calendario SSS Instructivos Contacto OS Sistema Usuarios T…" at bounding box center [780, 418] width 1559 height 732
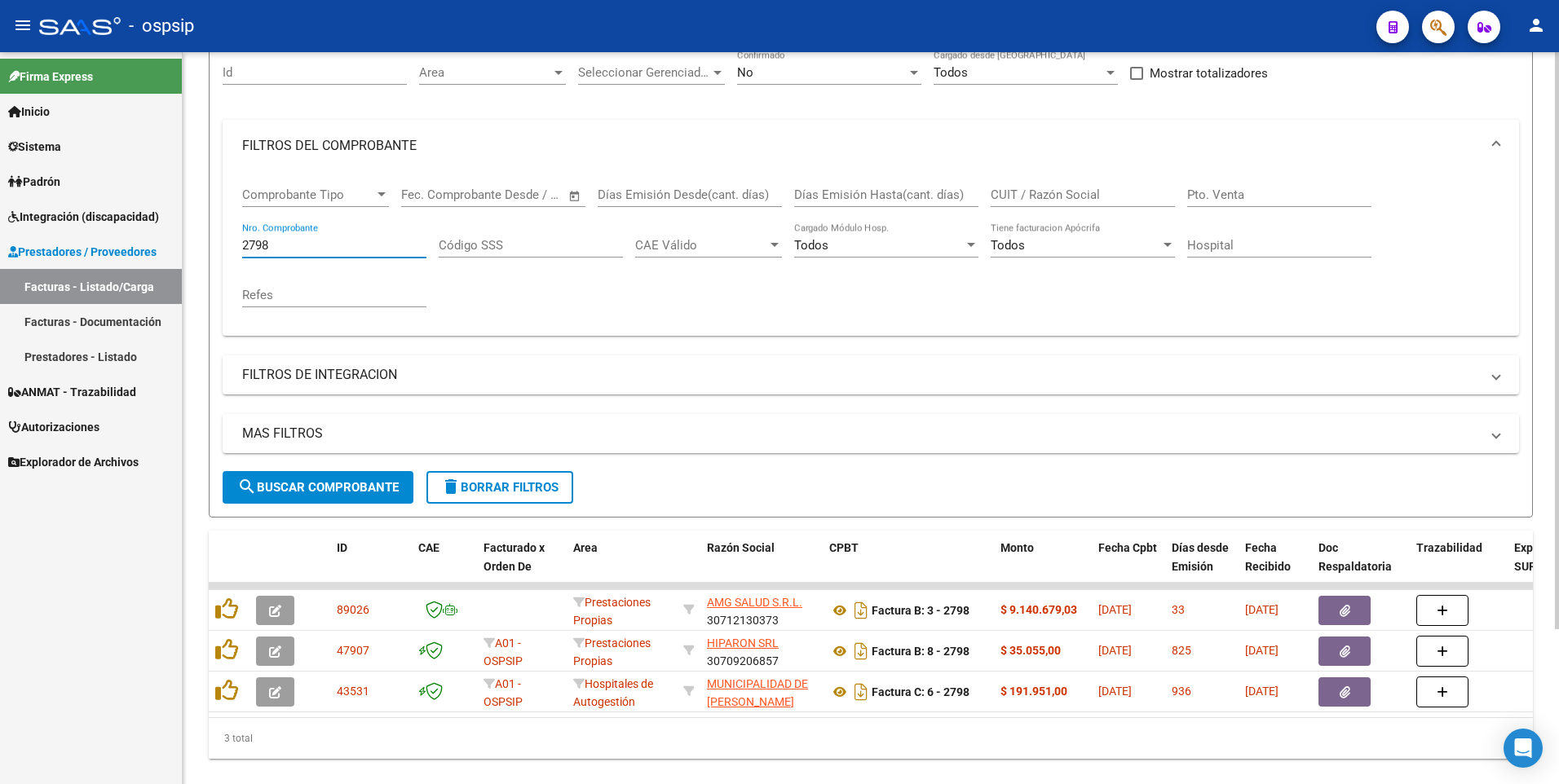
scroll to position [197, 0]
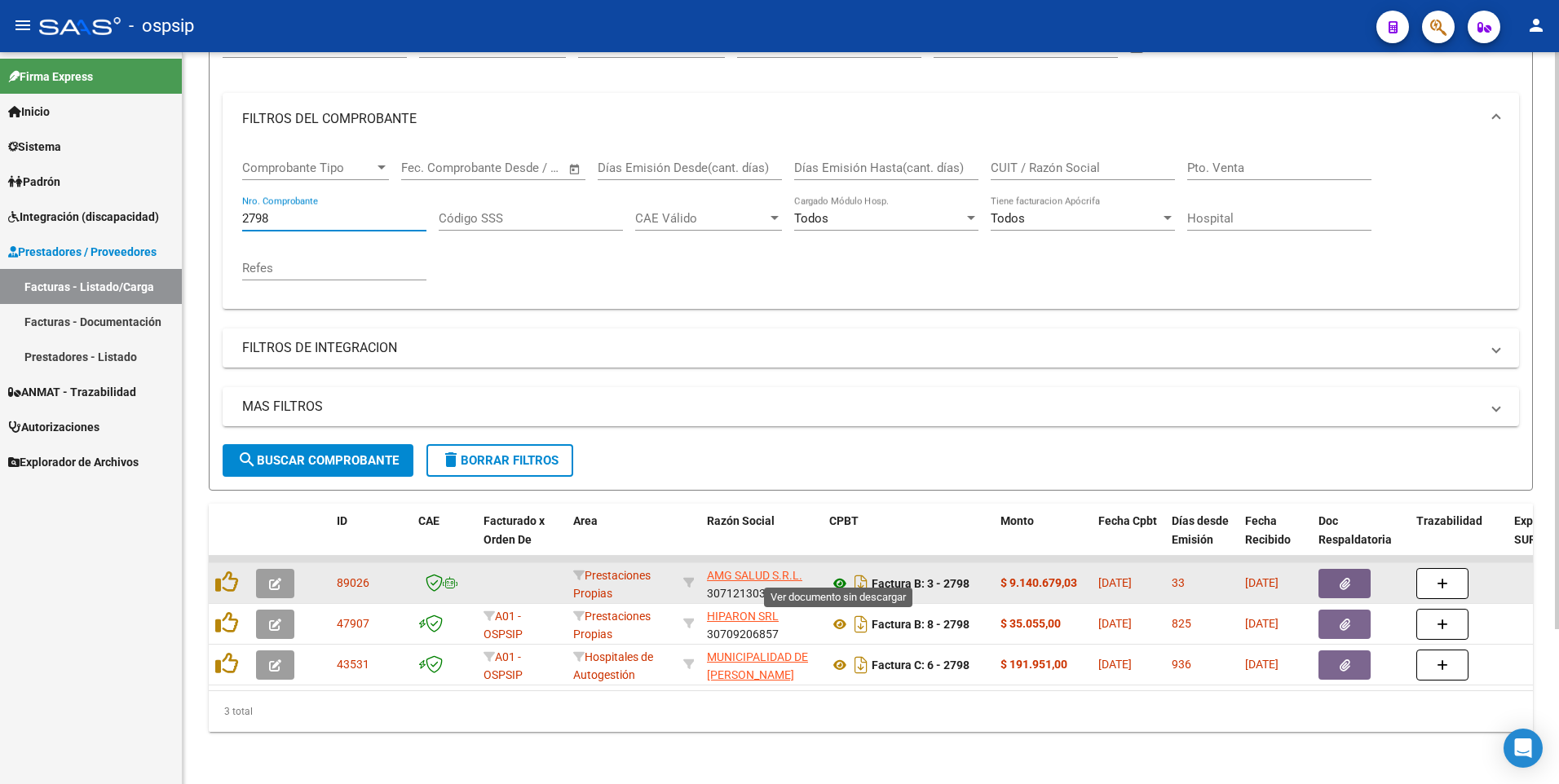
click at [838, 574] on icon at bounding box center [839, 584] width 21 height 20
click at [1336, 576] on button "button" at bounding box center [1344, 584] width 52 height 30
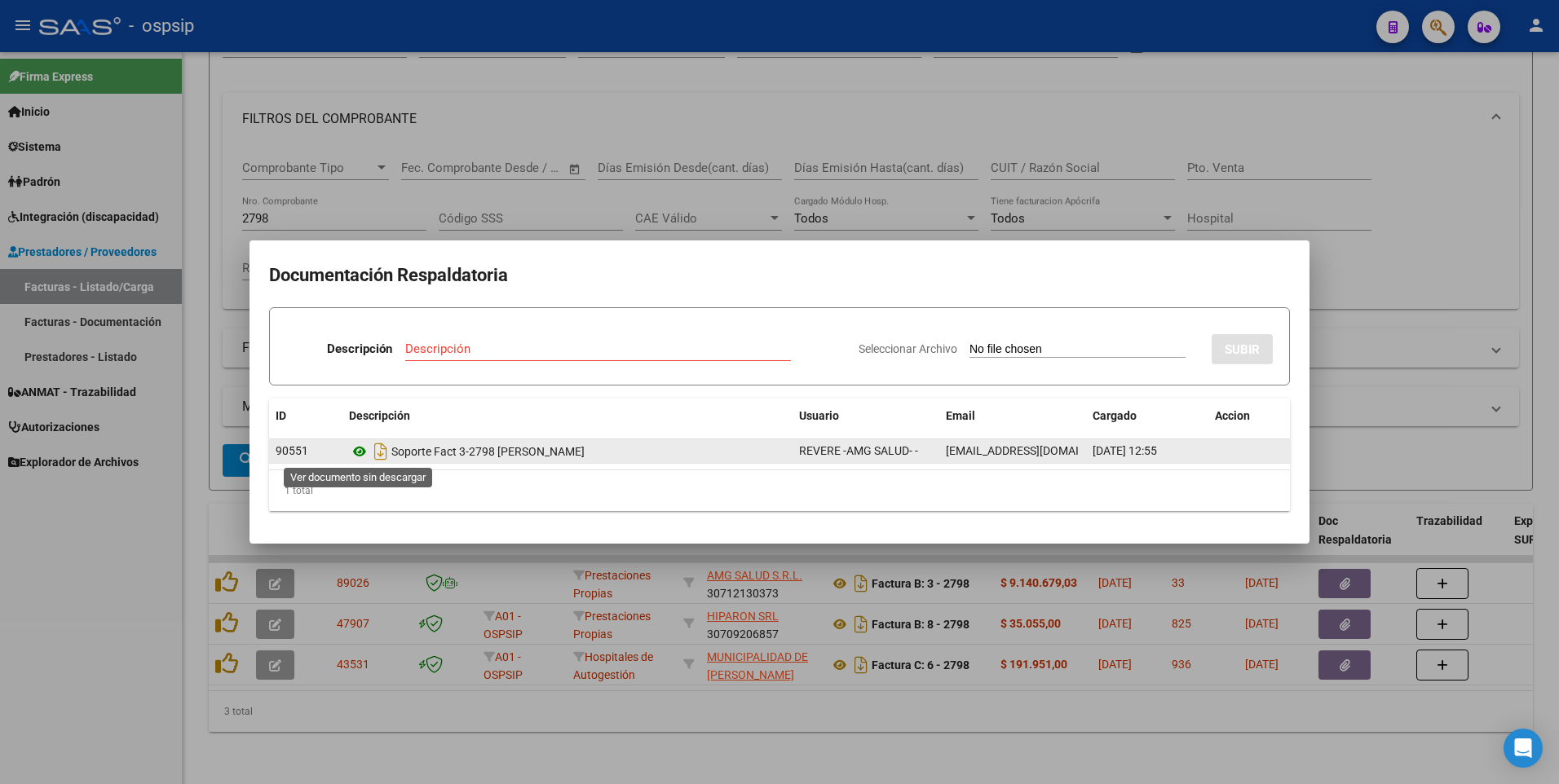
click at [358, 457] on icon at bounding box center [359, 452] width 21 height 20
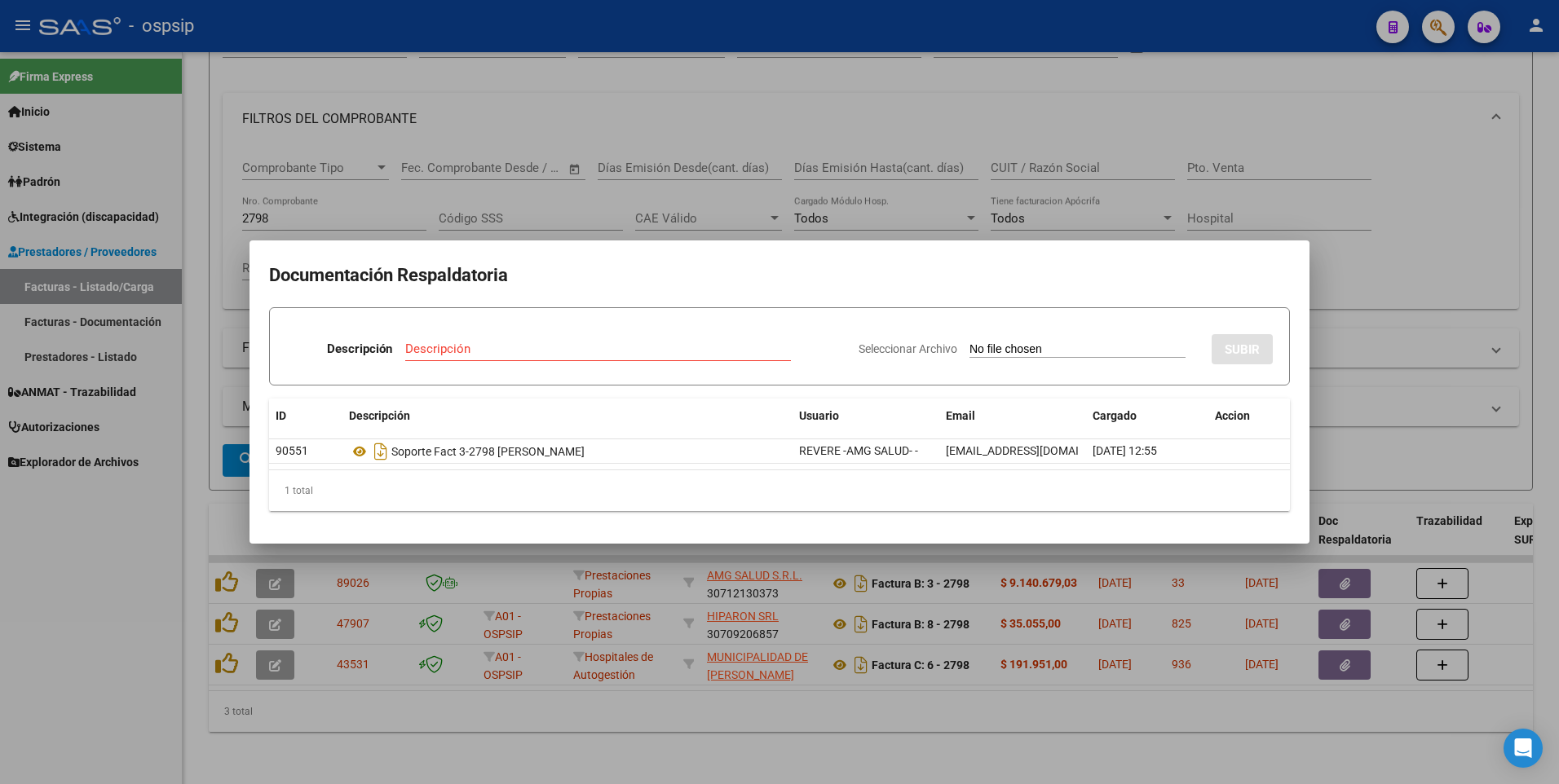
click at [133, 583] on div at bounding box center [780, 392] width 1559 height 784
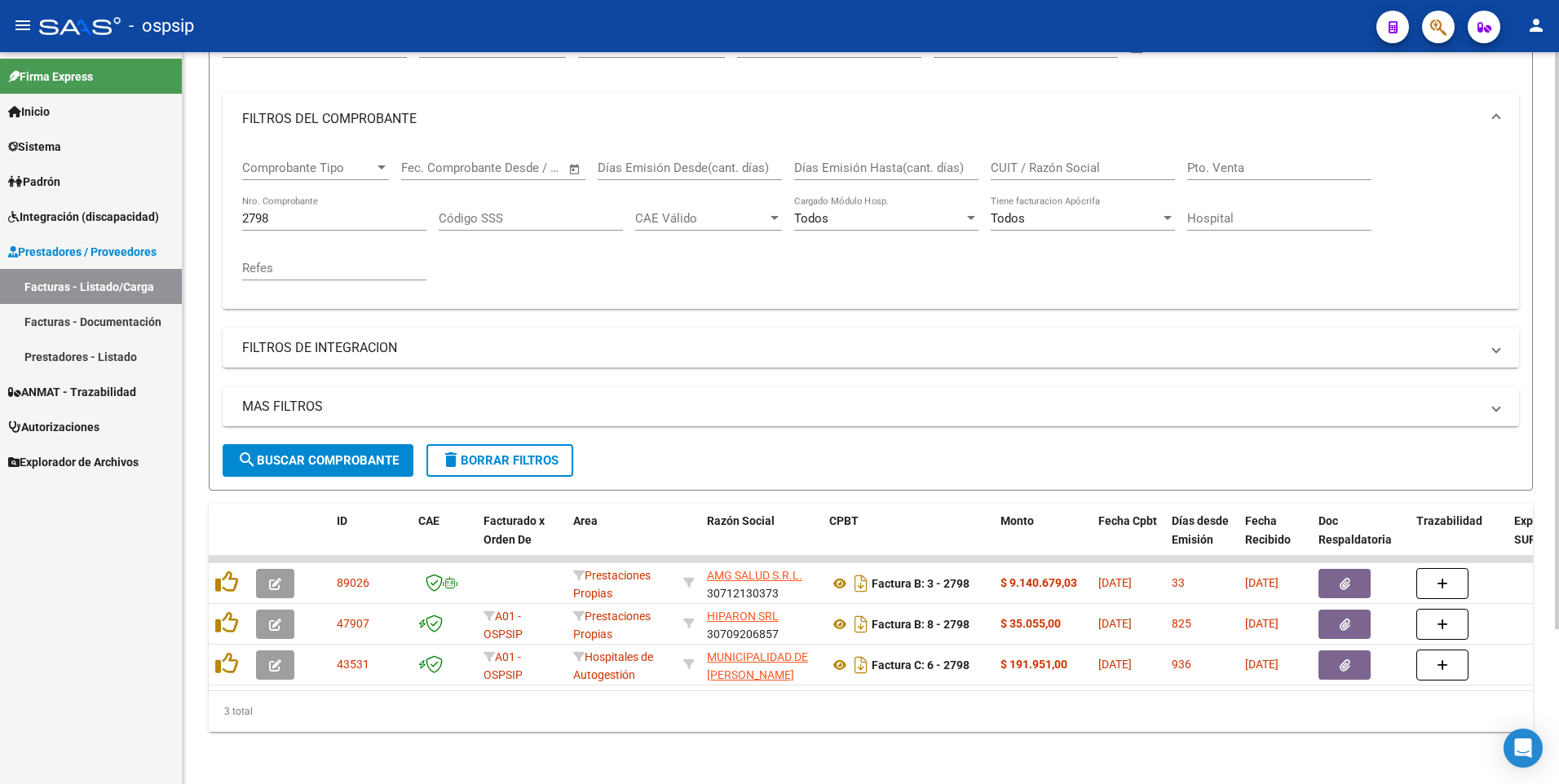
click at [281, 215] on div "2798 Nro. Comprobante" at bounding box center [334, 213] width 184 height 35
click at [284, 211] on input "2798" at bounding box center [334, 218] width 184 height 14
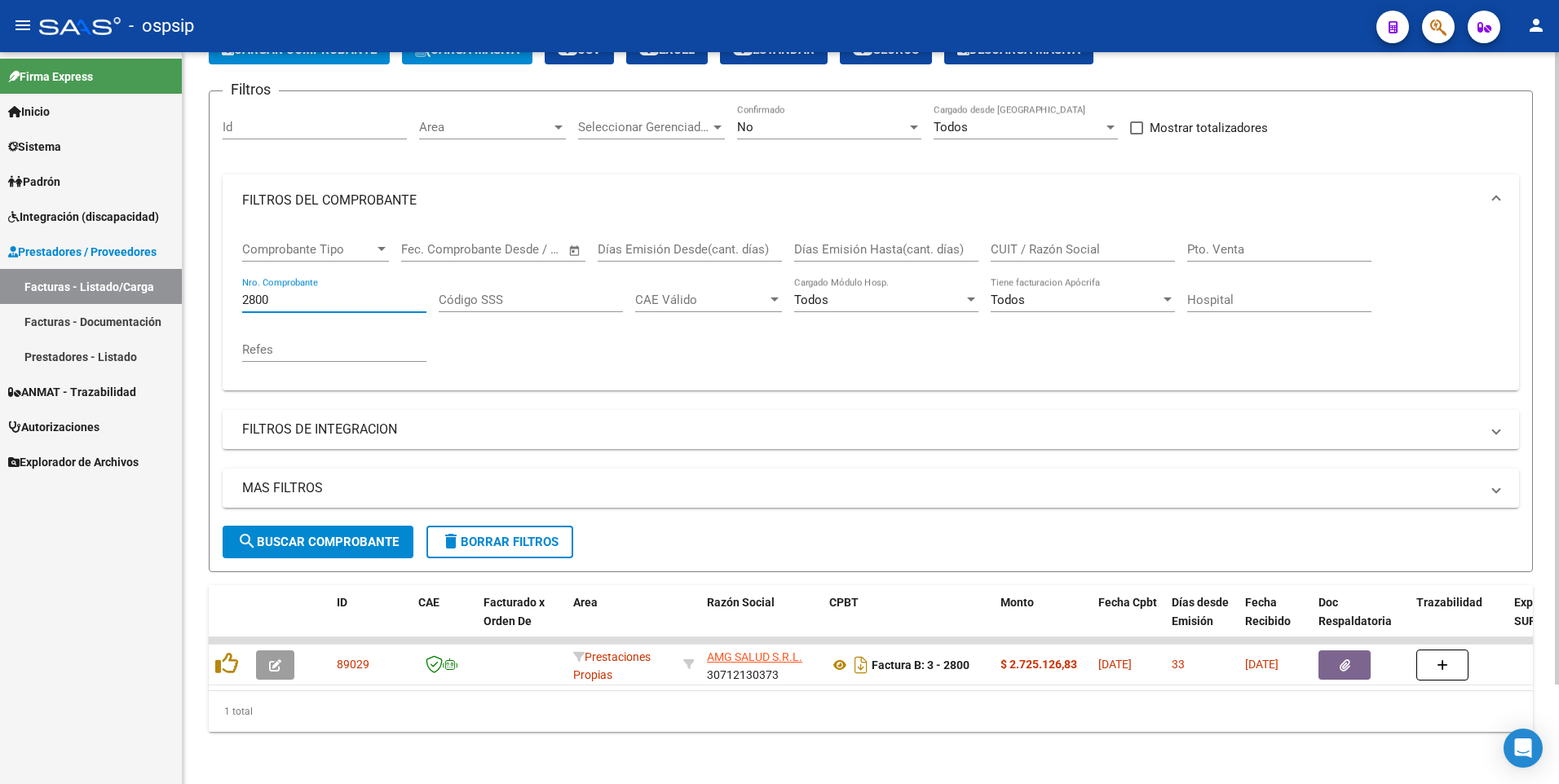
scroll to position [115, 0]
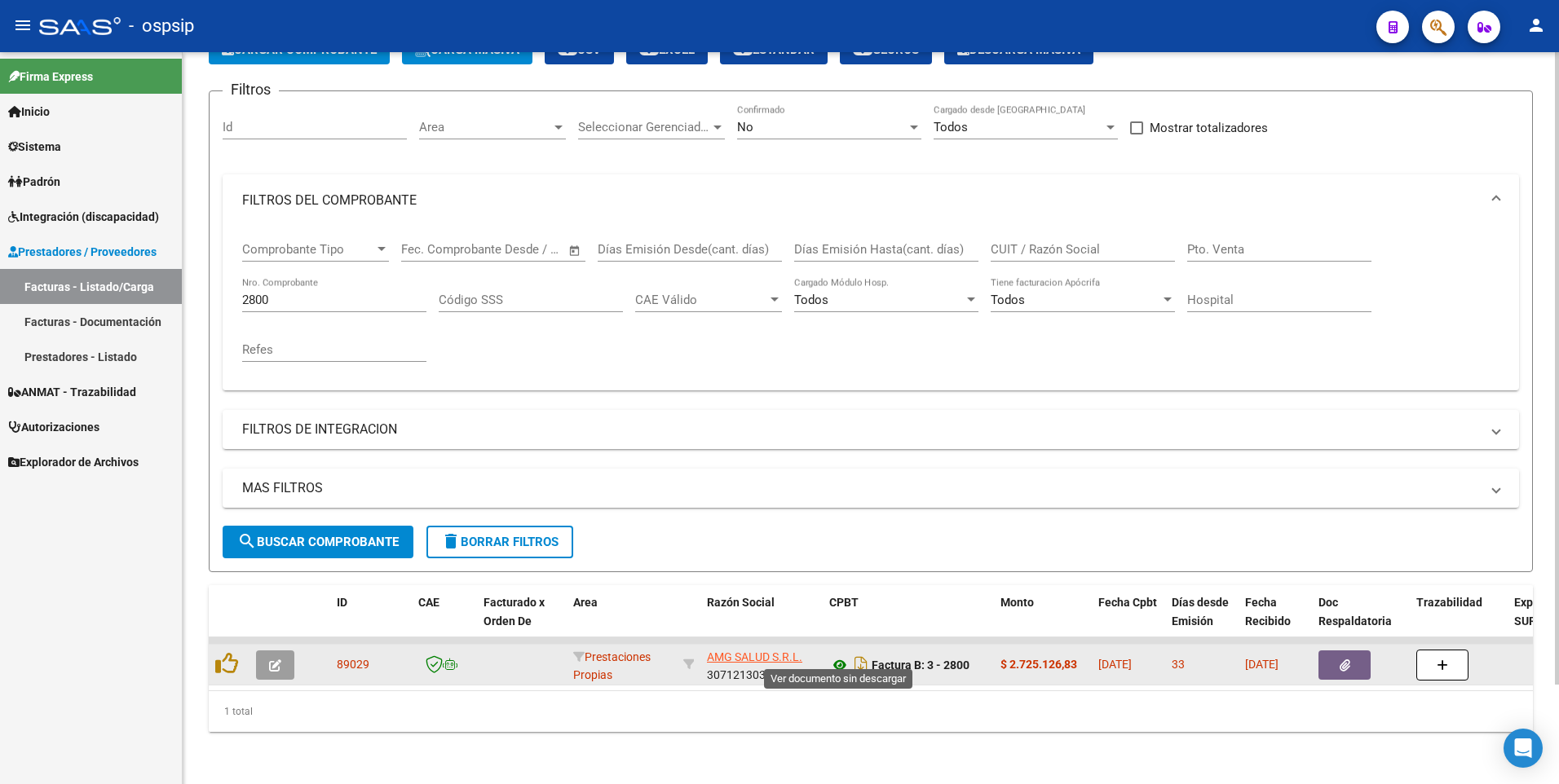
click at [836, 655] on icon at bounding box center [839, 665] width 21 height 20
click at [1328, 650] on button "button" at bounding box center [1344, 665] width 52 height 30
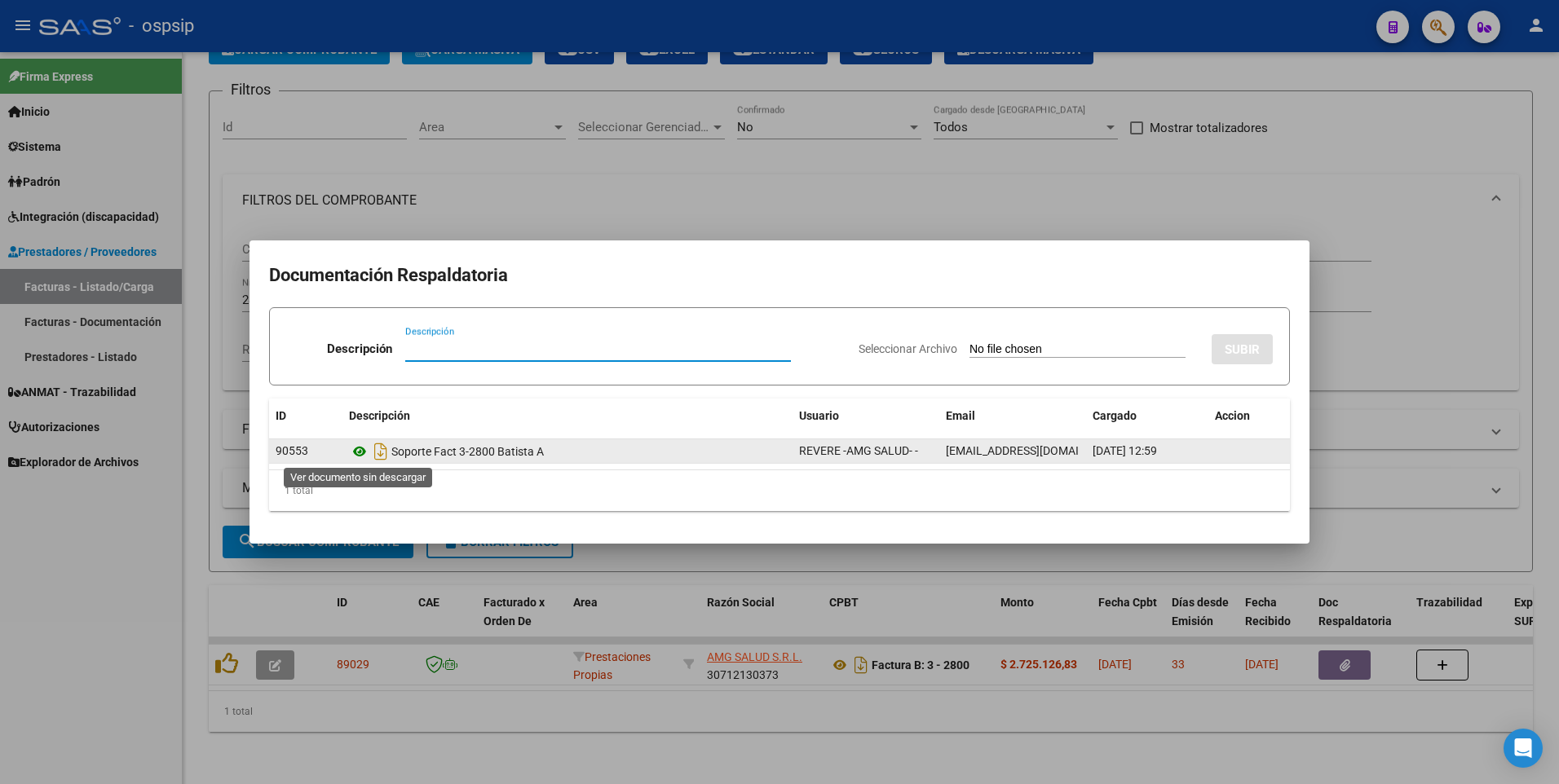
click at [355, 457] on icon at bounding box center [359, 452] width 21 height 20
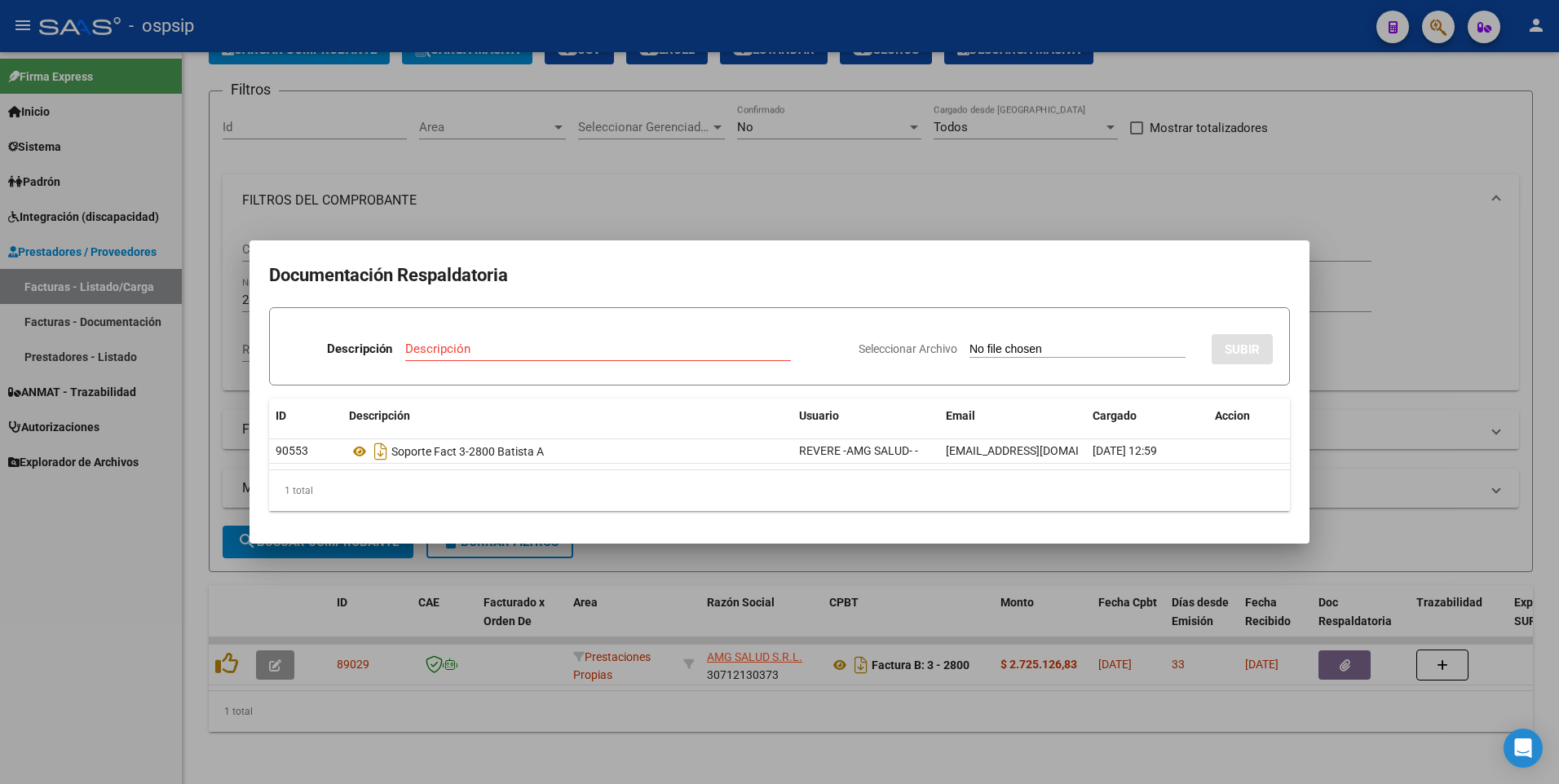
click at [151, 566] on div at bounding box center [780, 392] width 1559 height 784
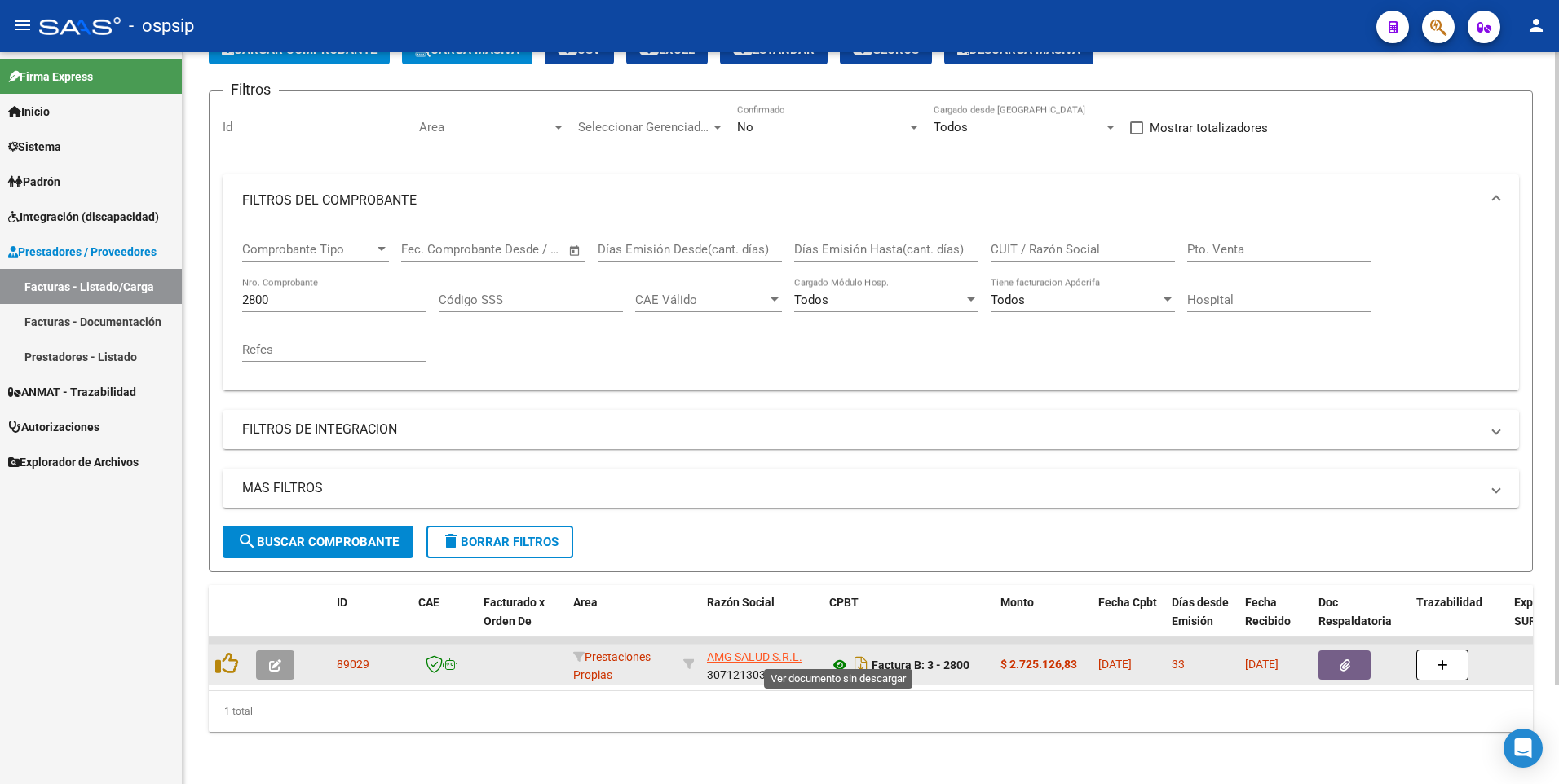
click at [835, 655] on icon at bounding box center [839, 665] width 21 height 20
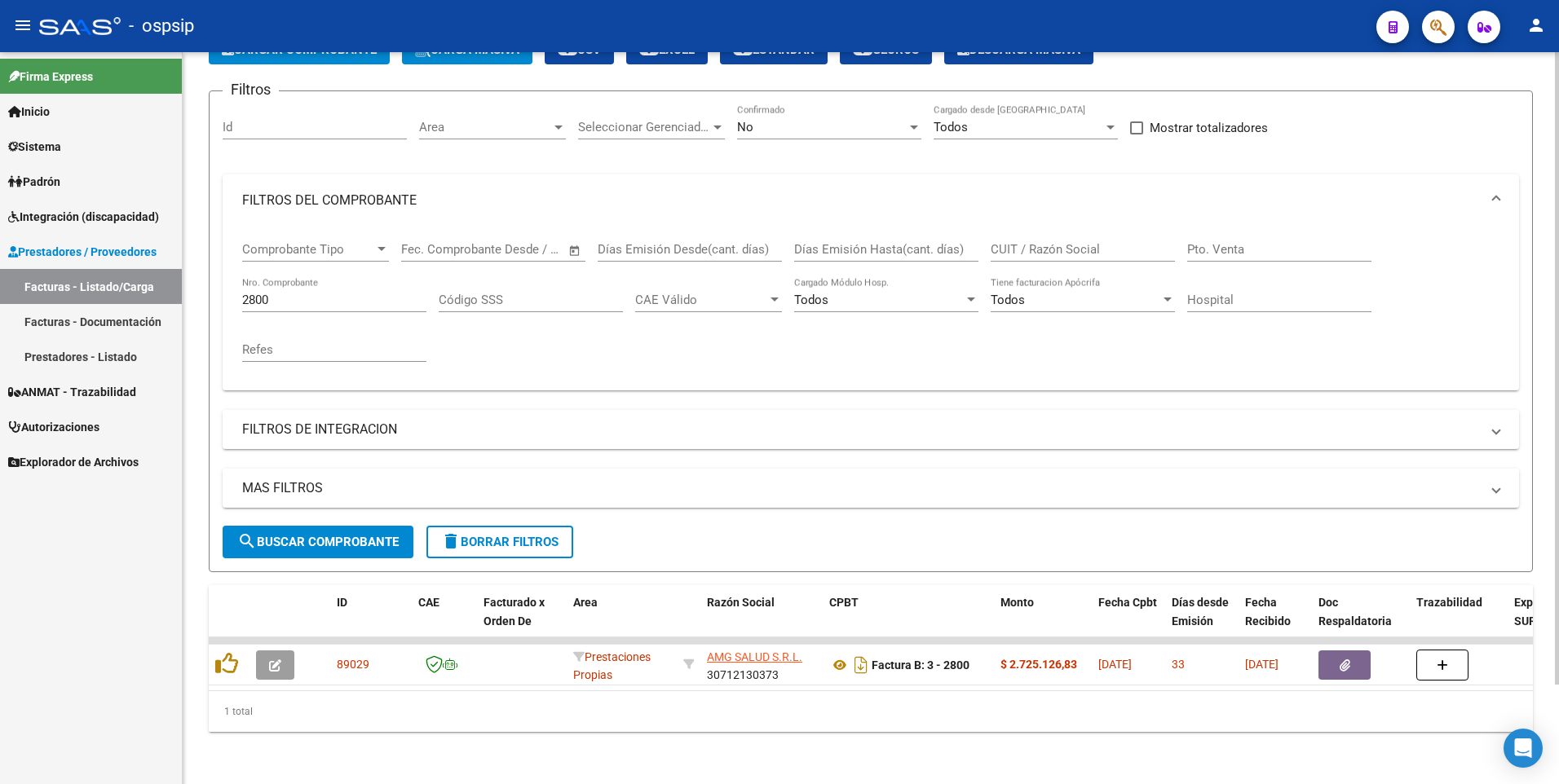
click at [281, 292] on input "2800" at bounding box center [334, 300] width 184 height 14
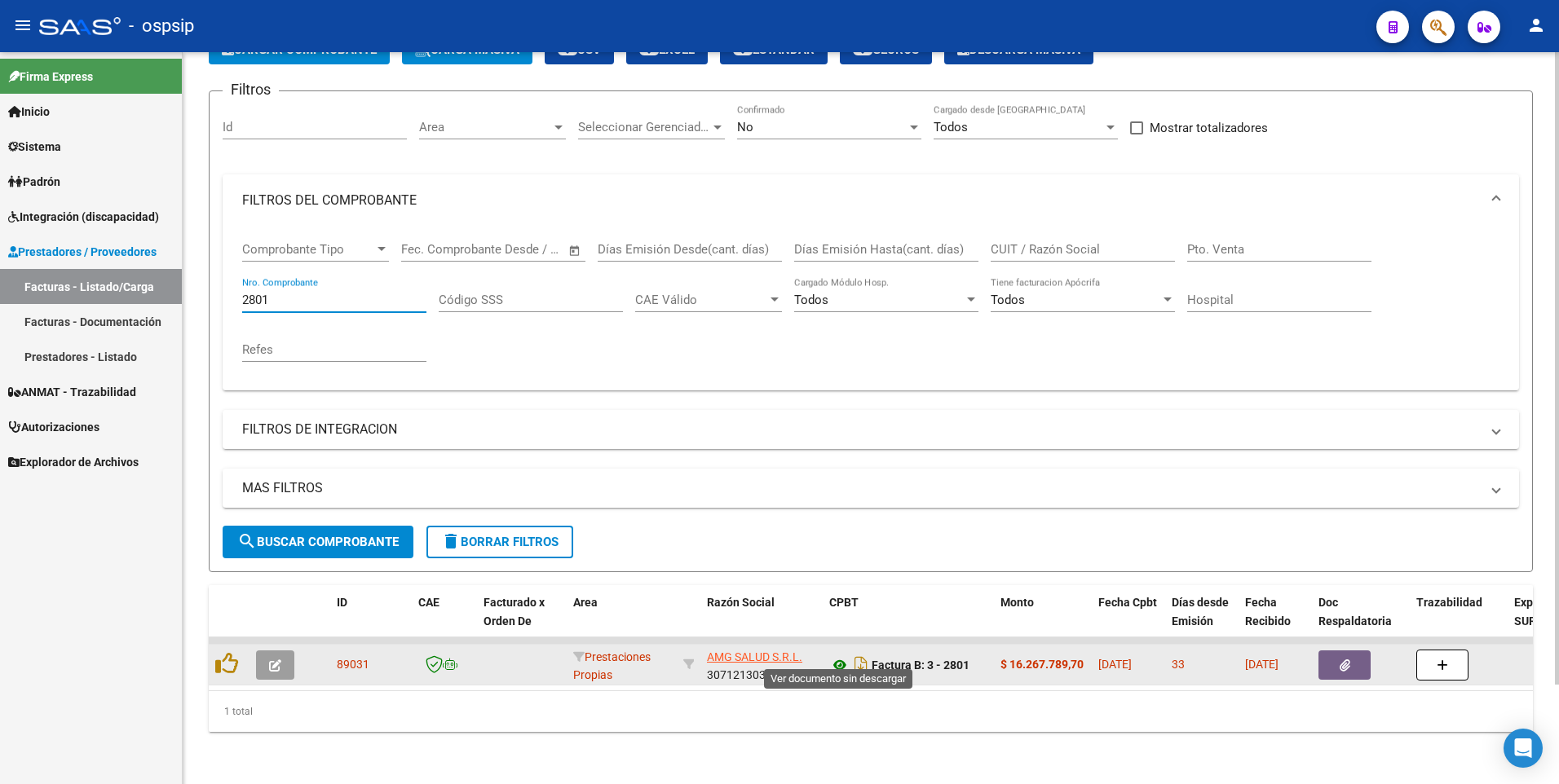
type input "2801"
click at [835, 655] on icon at bounding box center [839, 665] width 21 height 20
click at [1366, 655] on button "button" at bounding box center [1344, 665] width 52 height 30
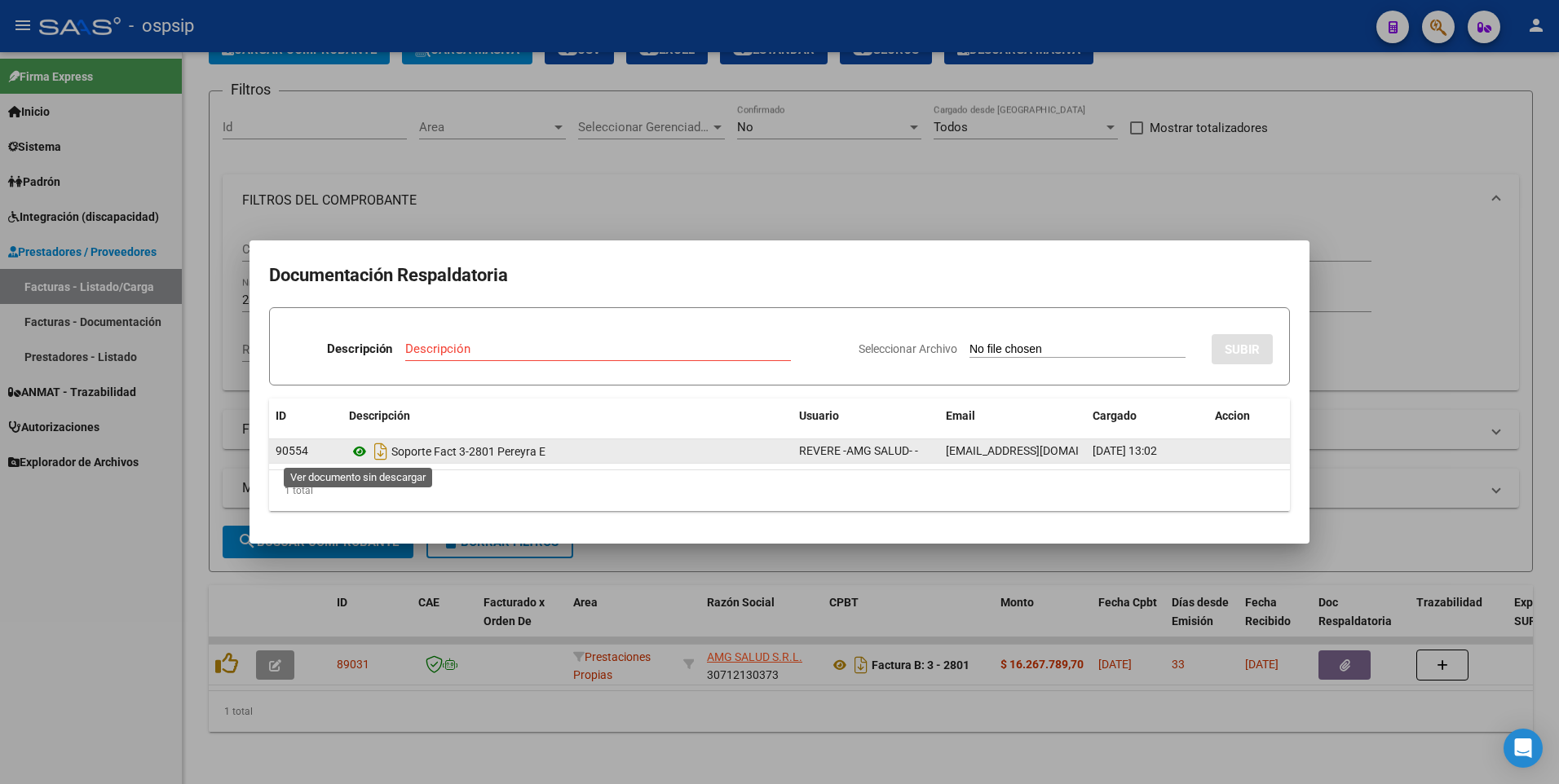
click at [359, 445] on icon at bounding box center [359, 452] width 21 height 20
